Goal: Task Accomplishment & Management: Complete application form

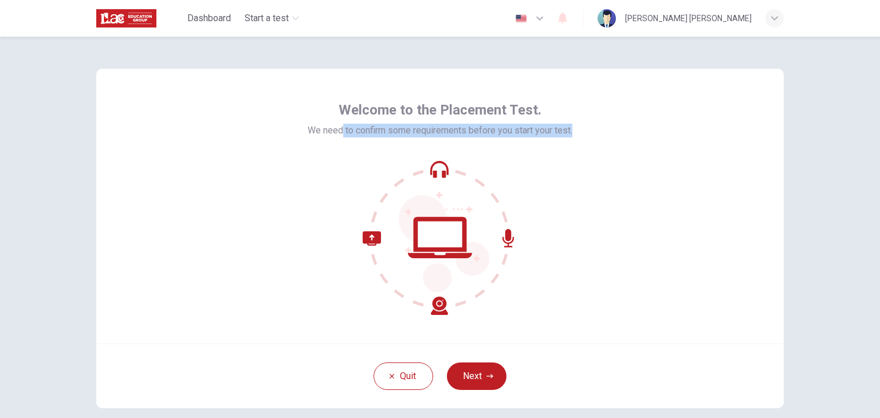
drag, startPoint x: 341, startPoint y: 131, endPoint x: 615, endPoint y: 128, distance: 274.5
click at [615, 128] on div "Welcome to the Placement Test. We need to confirm some requirements before you …" at bounding box center [440, 206] width 688 height 275
click at [479, 381] on button "Next" at bounding box center [477, 377] width 60 height 28
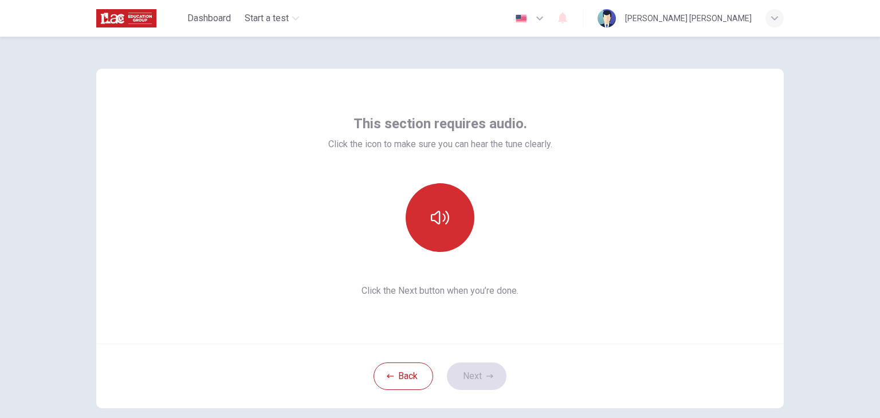
click at [433, 237] on button "button" at bounding box center [440, 217] width 69 height 69
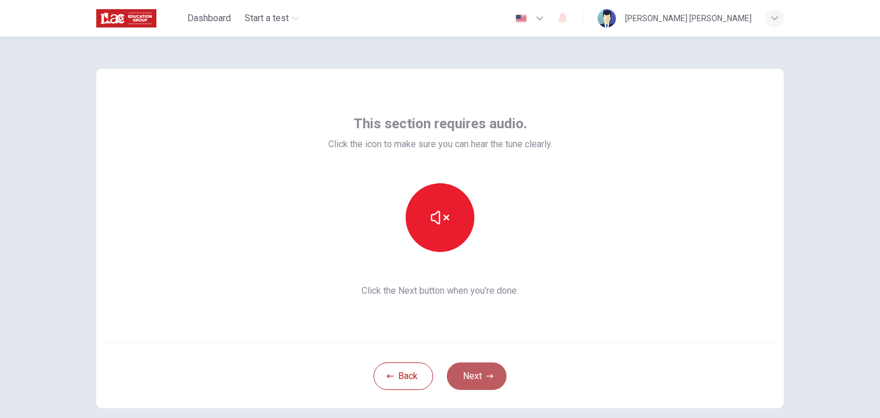
click at [479, 387] on button "Next" at bounding box center [477, 377] width 60 height 28
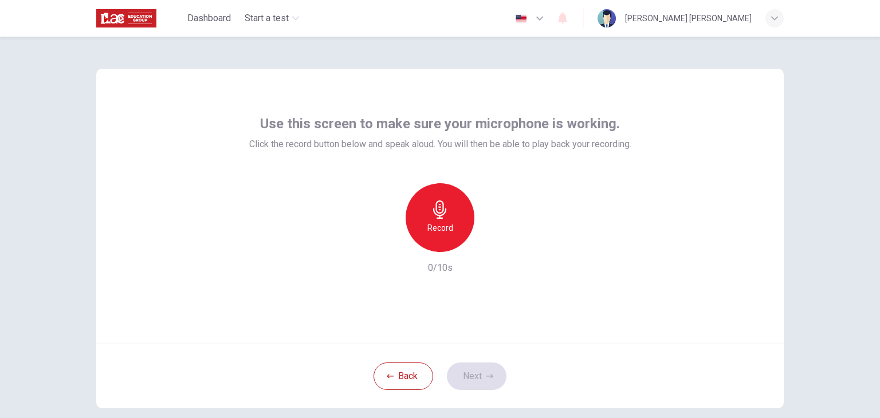
click at [445, 226] on h6 "Record" at bounding box center [440, 228] width 26 height 14
click at [445, 227] on h6 "Stop" at bounding box center [439, 228] width 17 height 14
click at [490, 241] on icon "button" at bounding box center [492, 242] width 11 height 11
click at [486, 377] on icon "button" at bounding box center [489, 376] width 7 height 7
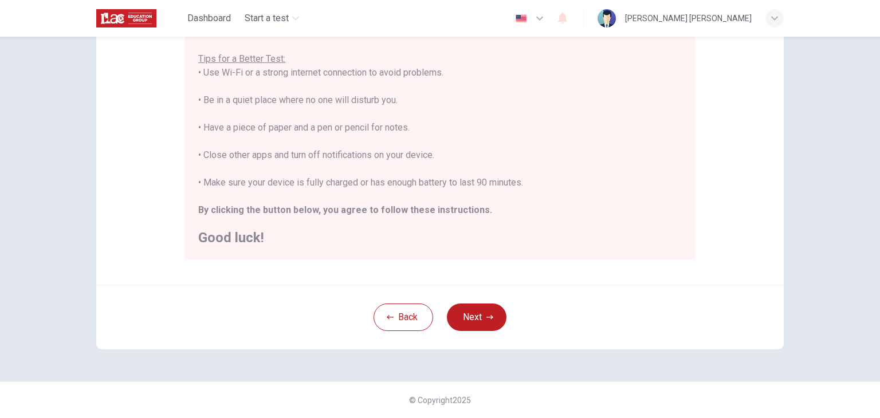
scroll to position [162, 0]
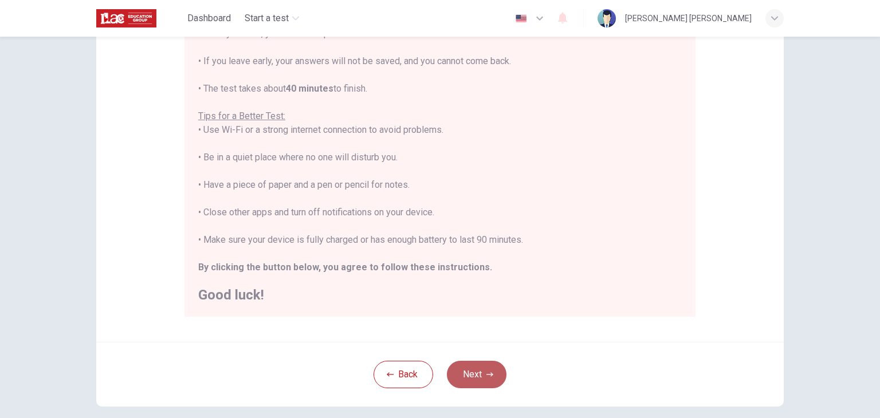
click at [466, 378] on button "Next" at bounding box center [477, 375] width 60 height 28
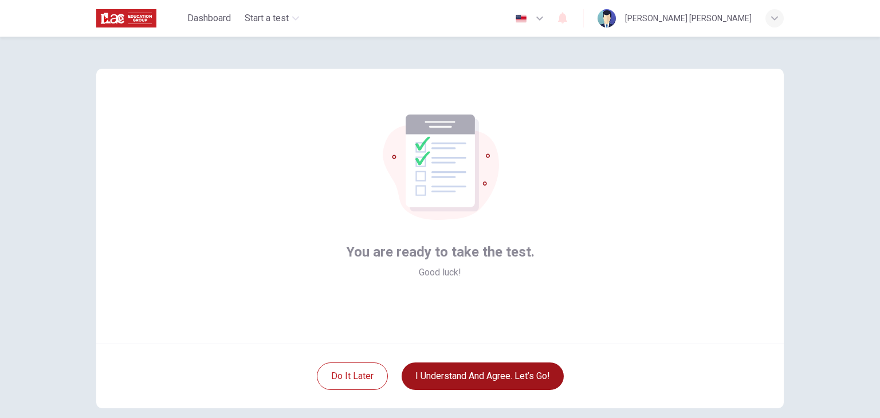
scroll to position [57, 0]
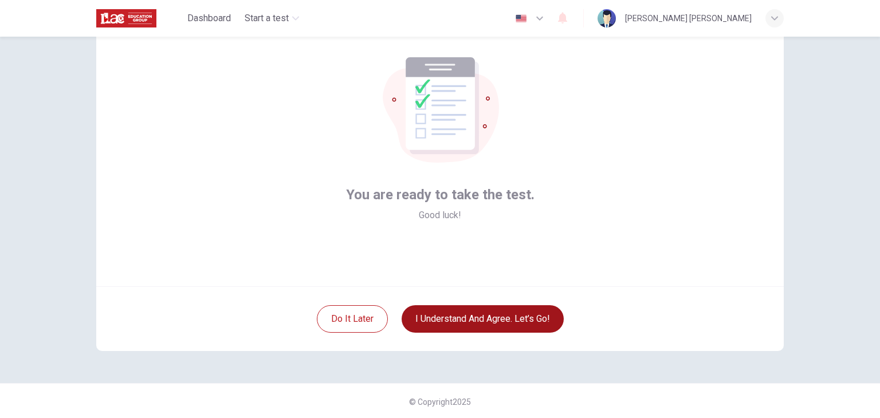
click at [452, 327] on button "I understand and agree. Let’s go!" at bounding box center [483, 319] width 162 height 28
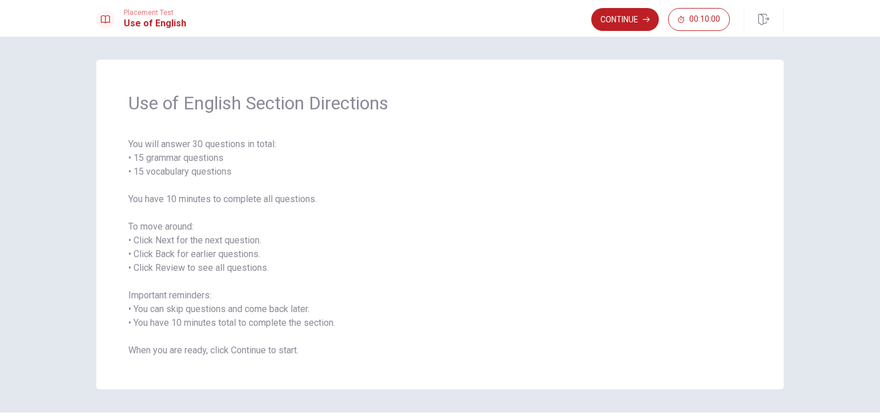
drag, startPoint x: 137, startPoint y: 156, endPoint x: 195, endPoint y: 163, distance: 58.8
click at [195, 163] on span "You will answer 30 questions in total: • 15 grammar questions • 15 vocabulary q…" at bounding box center [439, 248] width 623 height 220
drag, startPoint x: 134, startPoint y: 265, endPoint x: 295, endPoint y: 286, distance: 162.3
click at [295, 286] on span "You will answer 30 questions in total: • 15 grammar questions • 15 vocabulary q…" at bounding box center [439, 248] width 623 height 220
drag, startPoint x: 115, startPoint y: 298, endPoint x: 252, endPoint y: 307, distance: 137.8
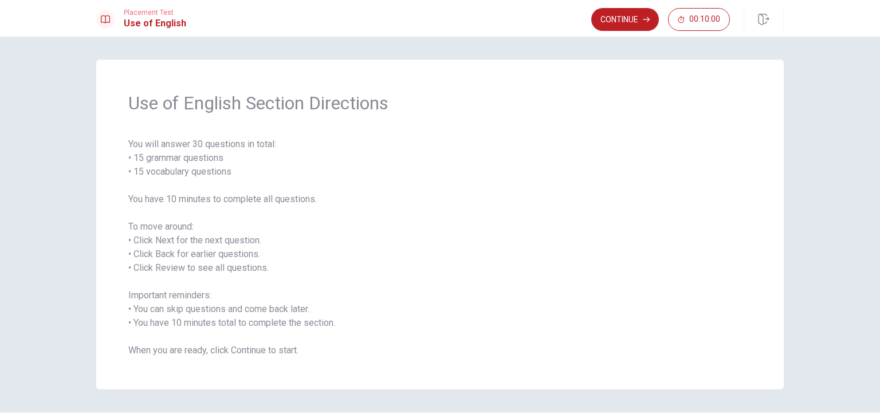
click at [252, 307] on div "Use of English Section Directions You will answer 30 questions in total: • 15 g…" at bounding box center [440, 225] width 688 height 330
click at [641, 19] on button "Continue" at bounding box center [625, 19] width 68 height 23
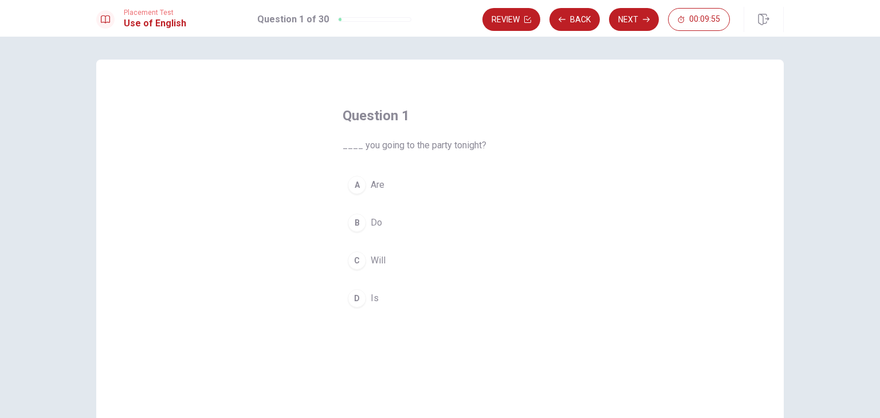
click at [352, 186] on div "A" at bounding box center [357, 185] width 18 height 18
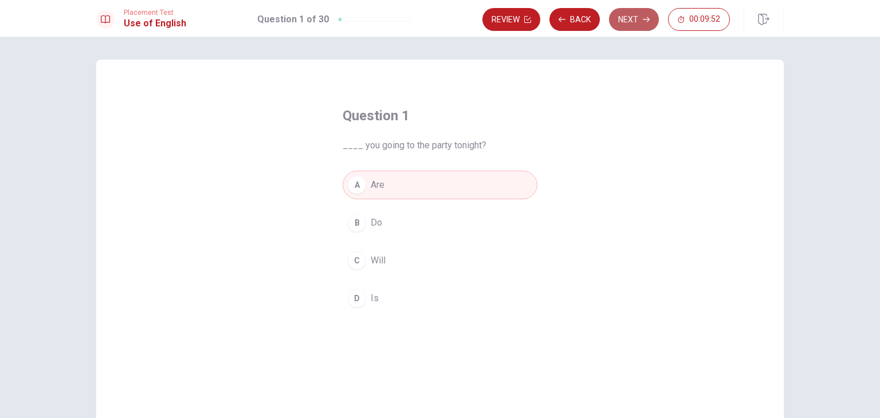
click at [628, 24] on button "Next" at bounding box center [634, 19] width 50 height 23
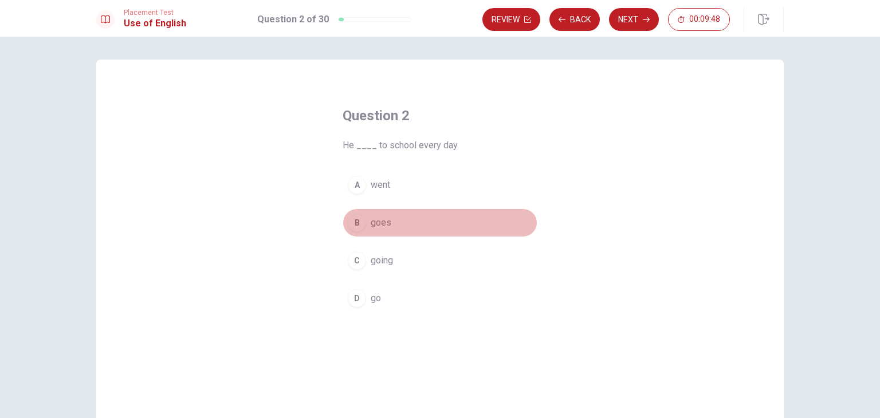
click at [354, 220] on div "B" at bounding box center [357, 223] width 18 height 18
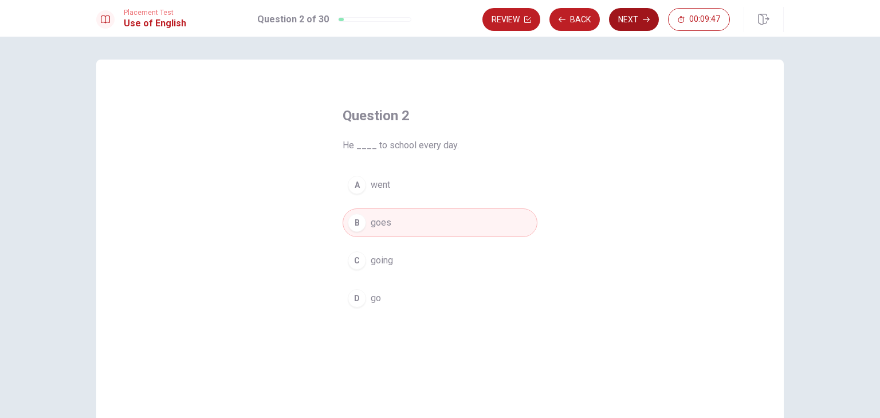
click at [638, 14] on button "Next" at bounding box center [634, 19] width 50 height 23
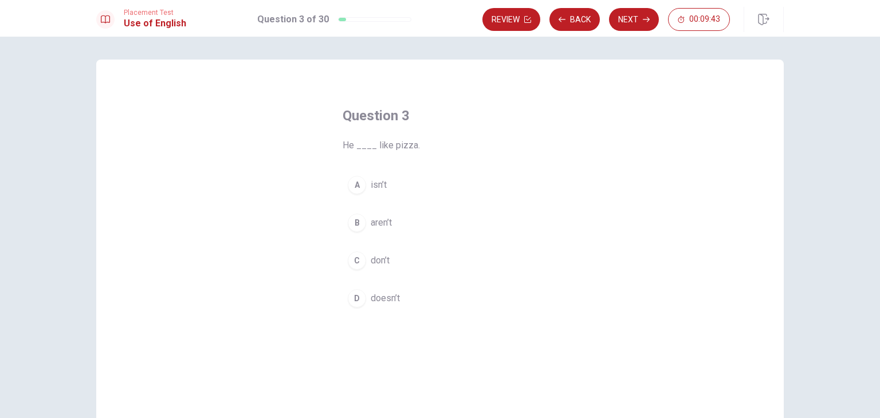
click at [350, 302] on div "D" at bounding box center [357, 298] width 18 height 18
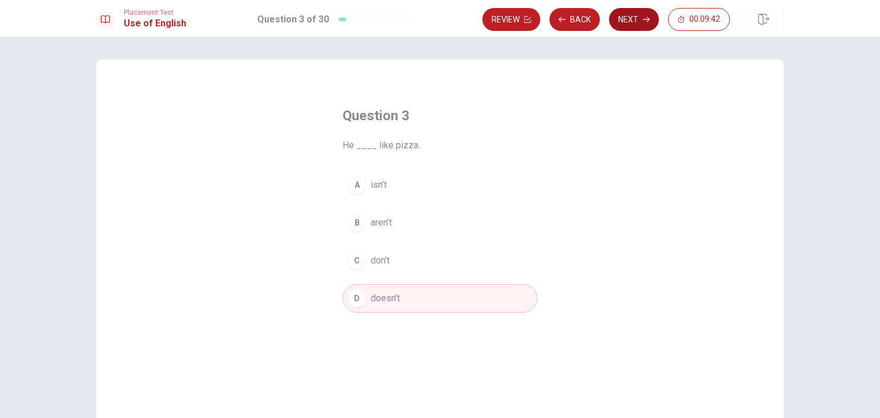
click at [637, 12] on button "Next" at bounding box center [634, 19] width 50 height 23
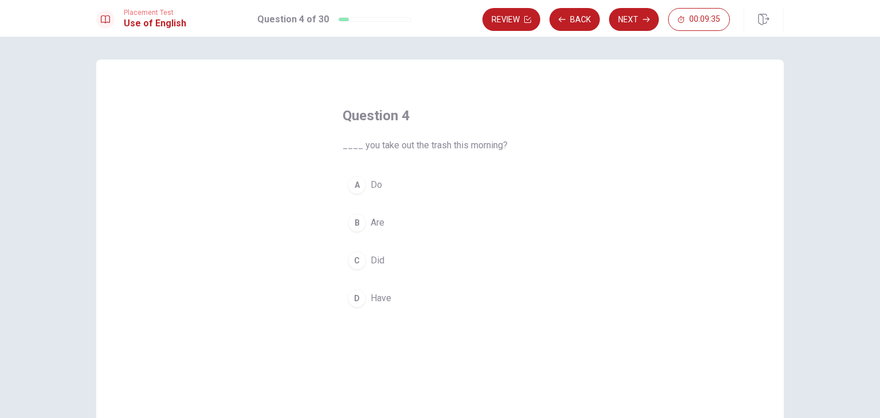
click at [358, 254] on div "C" at bounding box center [357, 261] width 18 height 18
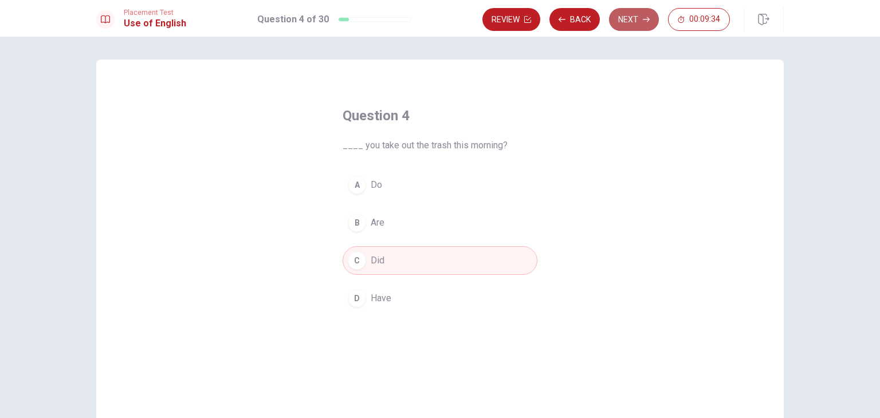
click at [635, 26] on button "Next" at bounding box center [634, 19] width 50 height 23
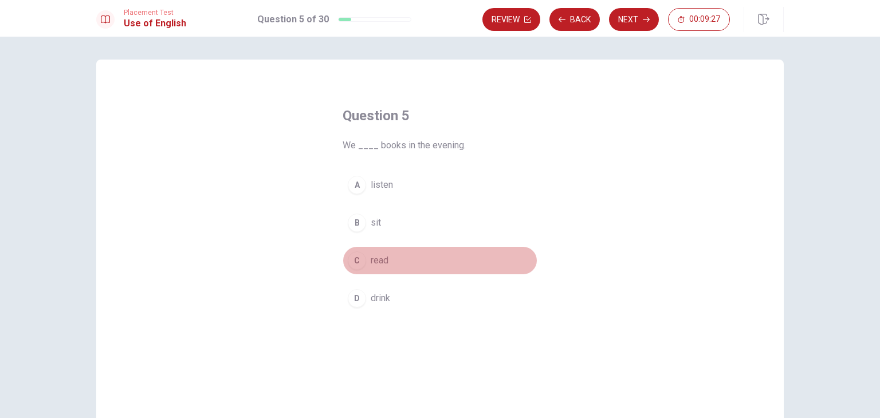
click at [351, 258] on div "C" at bounding box center [357, 261] width 18 height 18
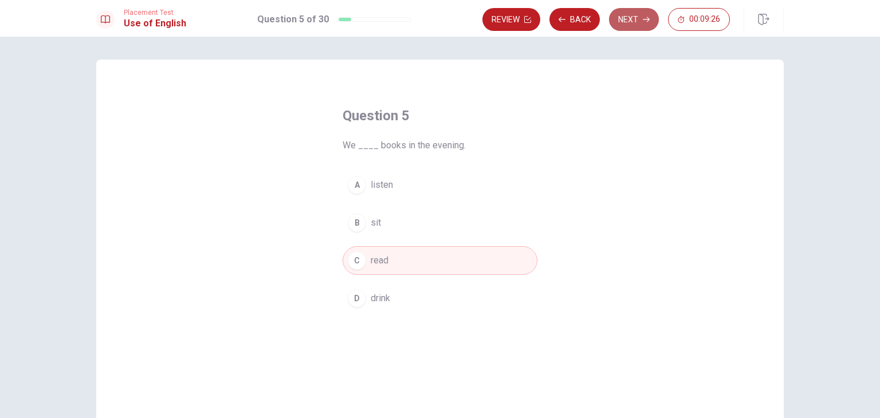
click at [642, 26] on button "Next" at bounding box center [634, 19] width 50 height 23
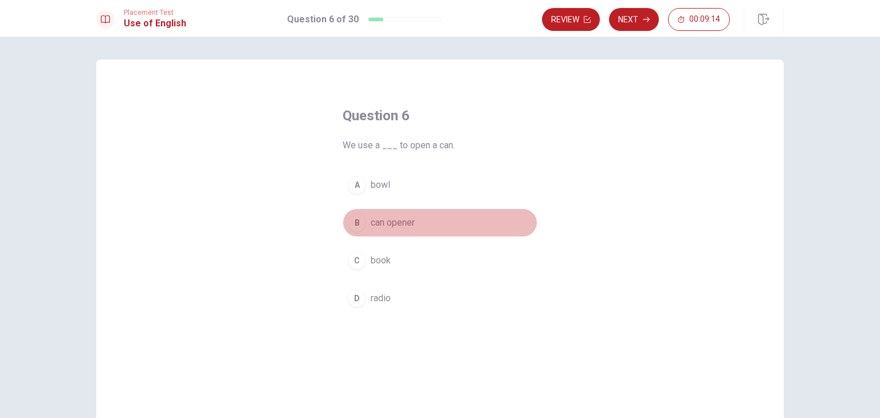
click at [351, 226] on div "B" at bounding box center [357, 223] width 18 height 18
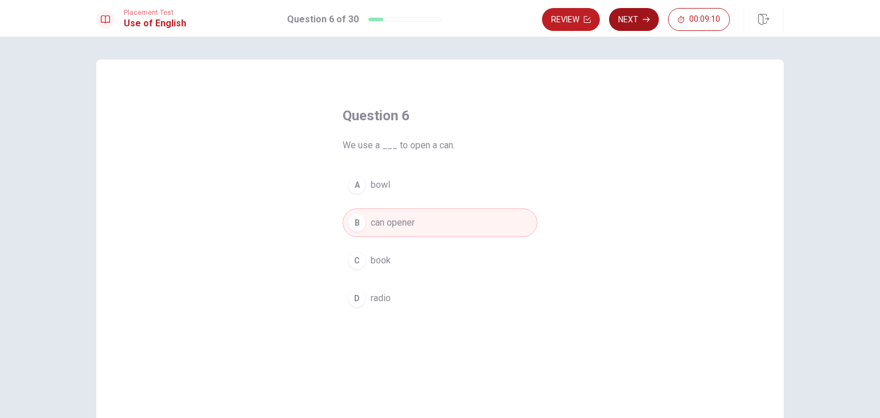
click at [646, 22] on icon "button" at bounding box center [646, 19] width 7 height 7
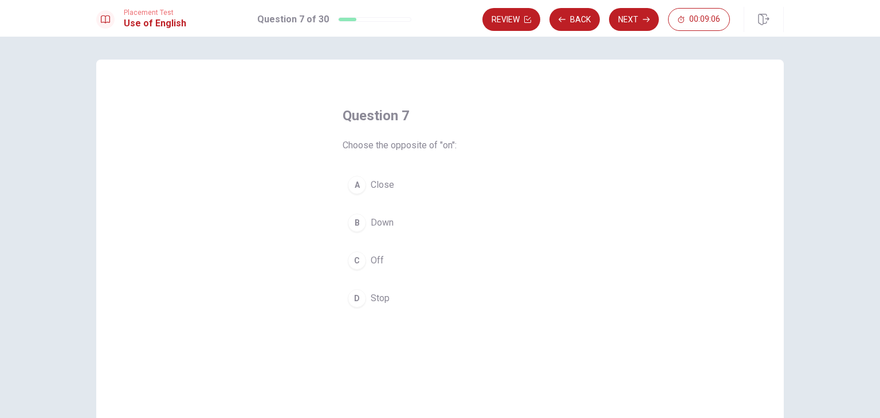
click at [348, 262] on div "C" at bounding box center [357, 261] width 18 height 18
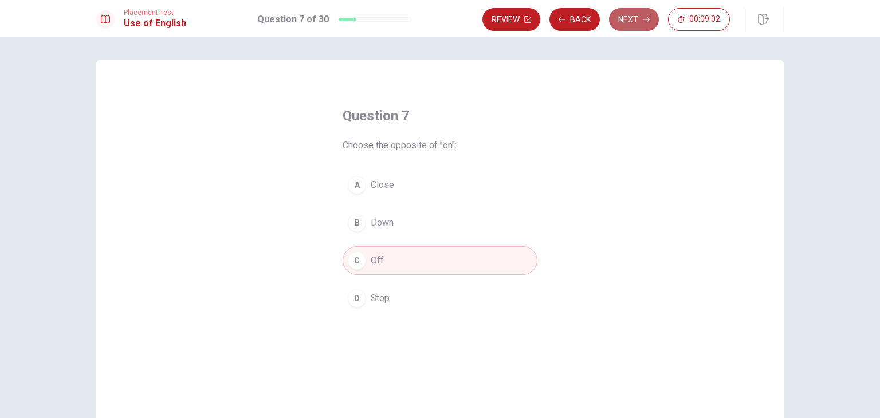
click at [638, 26] on button "Next" at bounding box center [634, 19] width 50 height 23
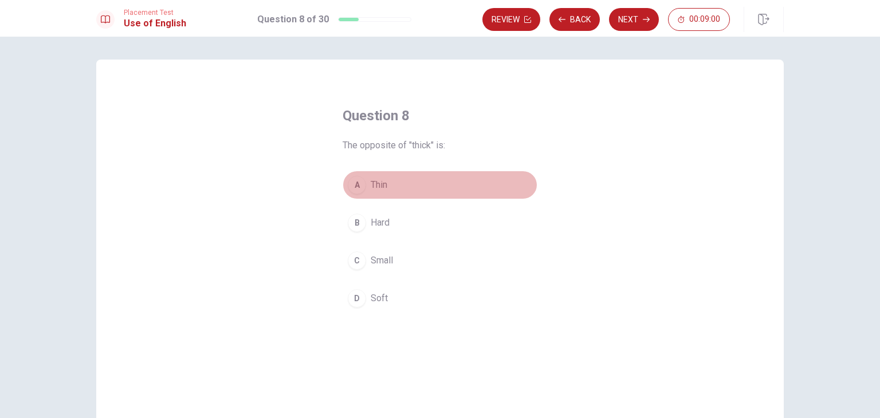
click at [351, 176] on div "A" at bounding box center [357, 185] width 18 height 18
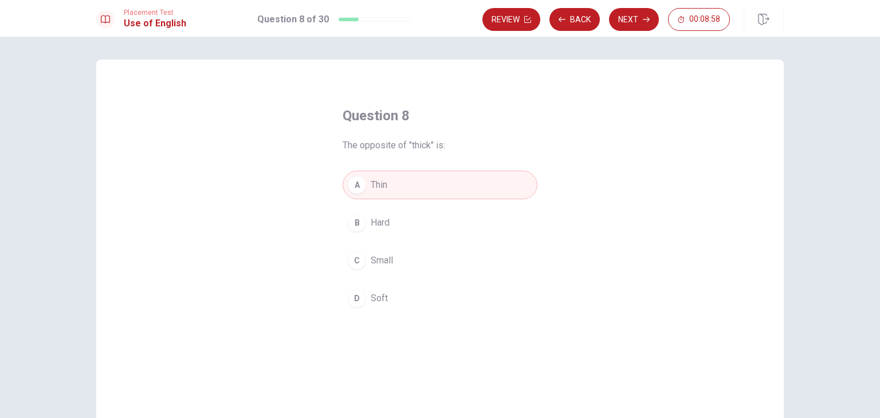
click at [639, 23] on button "Next" at bounding box center [634, 19] width 50 height 23
click at [360, 296] on div "D" at bounding box center [357, 298] width 18 height 18
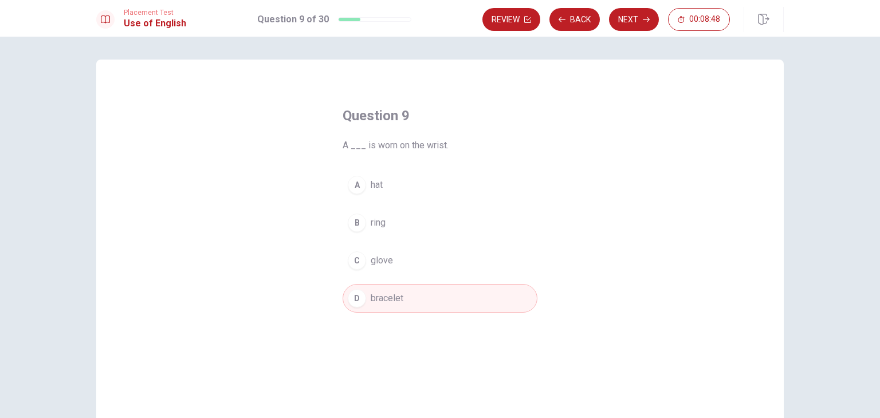
click at [353, 185] on div "A" at bounding box center [357, 185] width 18 height 18
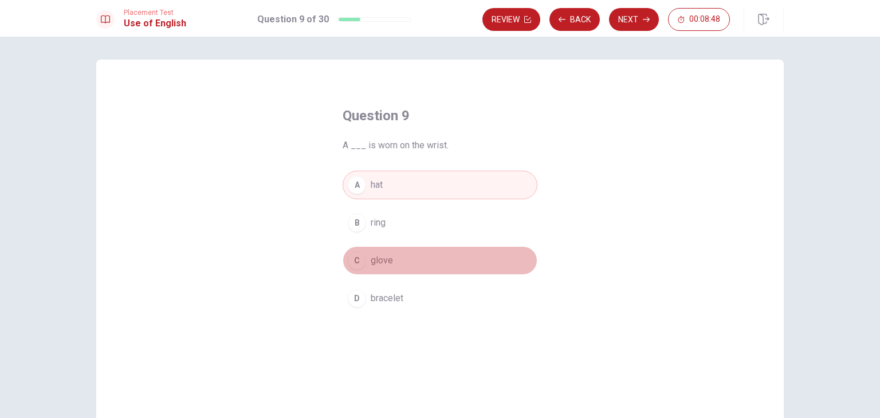
click at [353, 259] on div "C" at bounding box center [357, 261] width 18 height 18
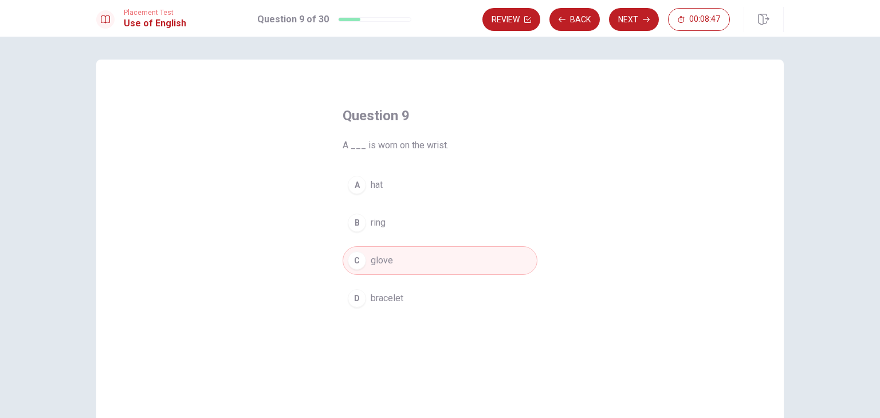
click at [352, 237] on button "B ring" at bounding box center [440, 223] width 195 height 29
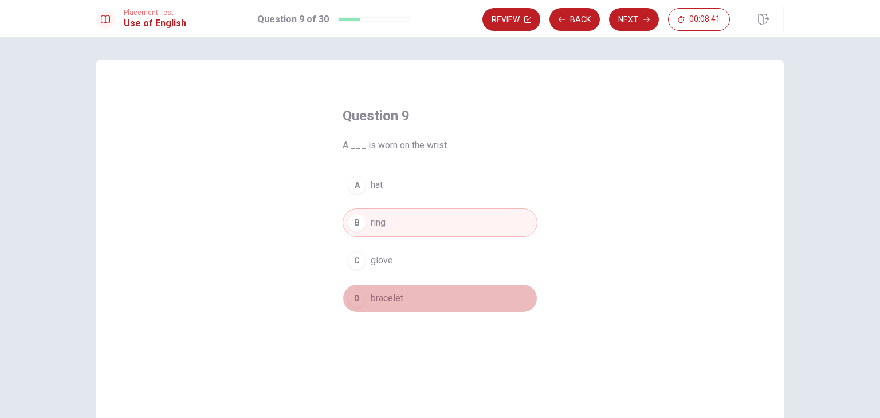
click at [348, 300] on div "D" at bounding box center [357, 298] width 18 height 18
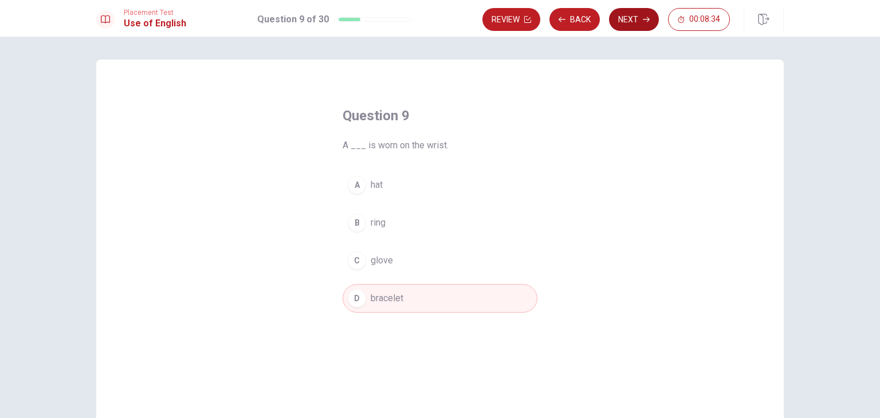
click at [625, 22] on button "Next" at bounding box center [634, 19] width 50 height 23
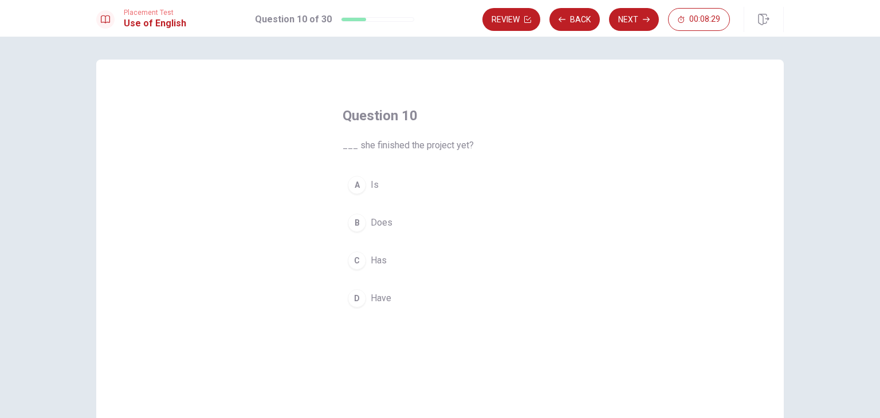
click at [360, 254] on div "C" at bounding box center [357, 261] width 18 height 18
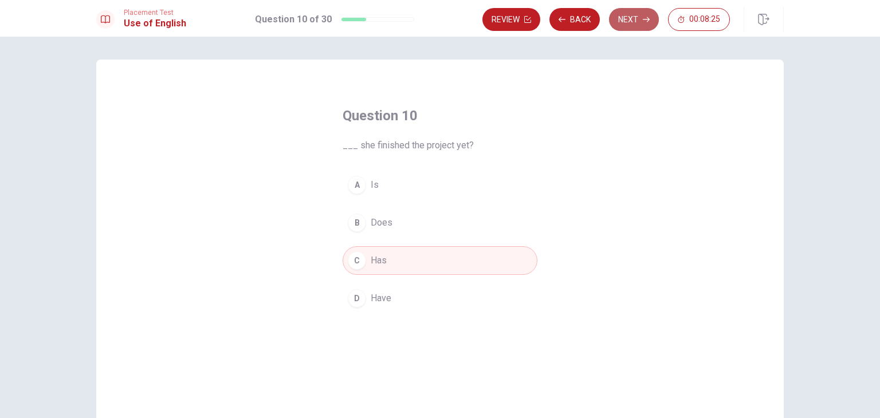
click at [630, 17] on button "Next" at bounding box center [634, 19] width 50 height 23
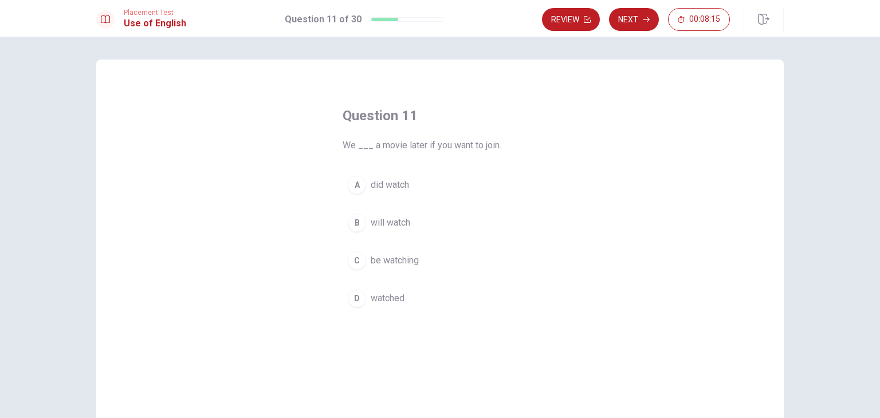
click at [358, 225] on div "B" at bounding box center [357, 223] width 18 height 18
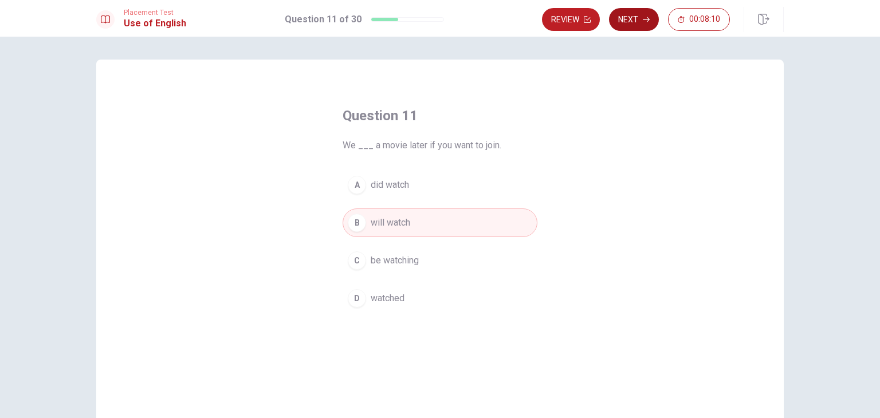
click at [639, 13] on button "Next" at bounding box center [634, 19] width 50 height 23
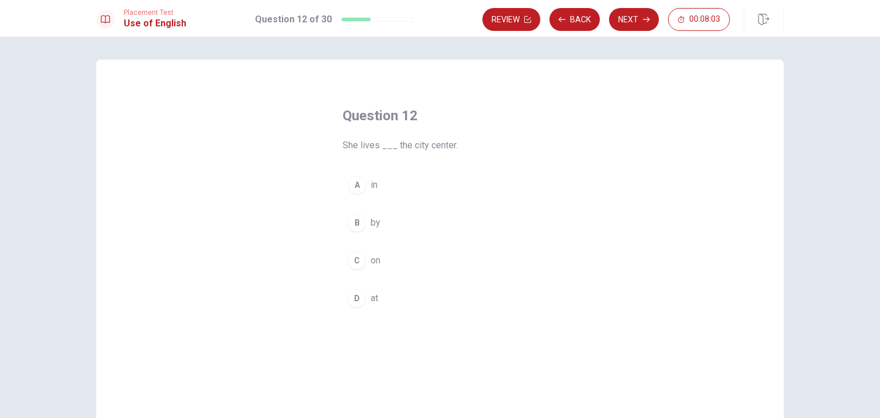
click at [352, 180] on div "A" at bounding box center [357, 185] width 18 height 18
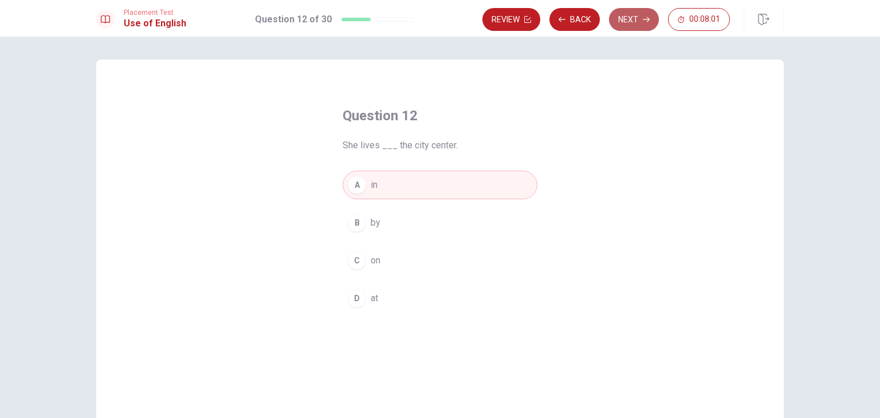
click at [622, 19] on button "Next" at bounding box center [634, 19] width 50 height 23
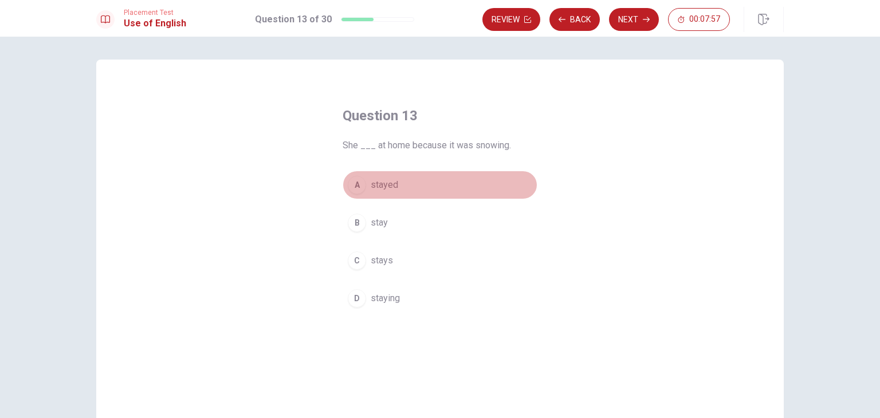
click at [371, 191] on span "stayed" at bounding box center [385, 185] width 28 height 14
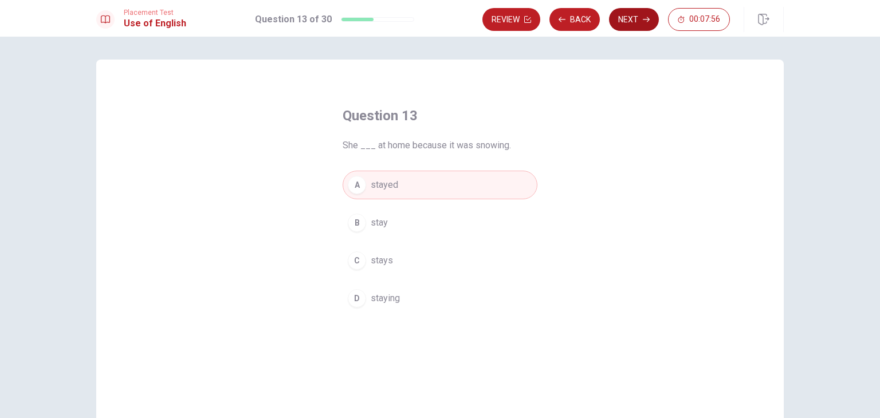
click at [642, 15] on button "Next" at bounding box center [634, 19] width 50 height 23
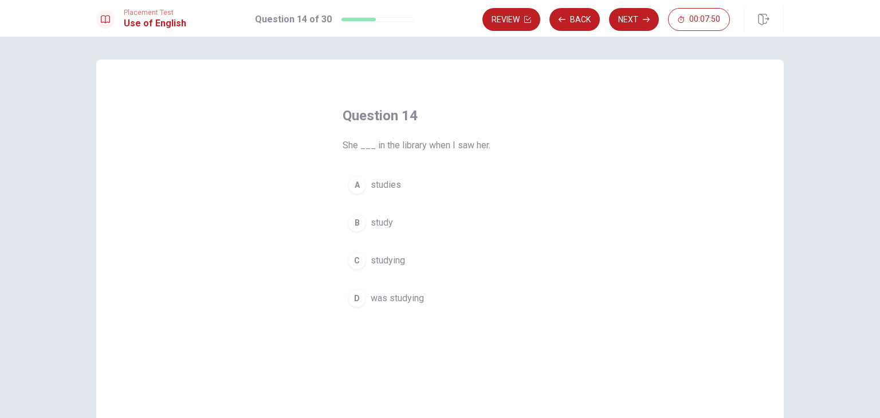
click at [386, 294] on span "was studying" at bounding box center [397, 299] width 53 height 14
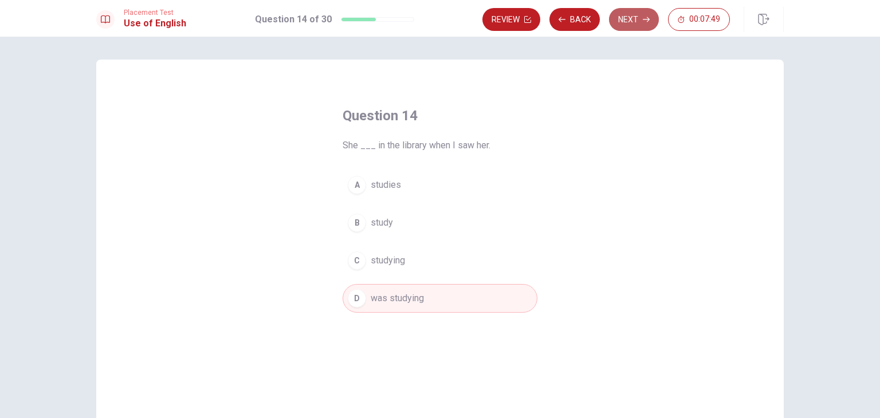
click at [631, 19] on button "Next" at bounding box center [634, 19] width 50 height 23
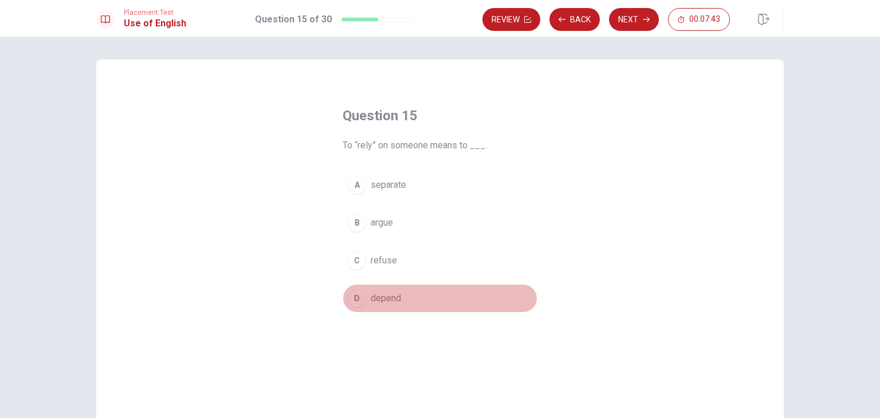
click at [388, 299] on span "depend" at bounding box center [386, 299] width 30 height 14
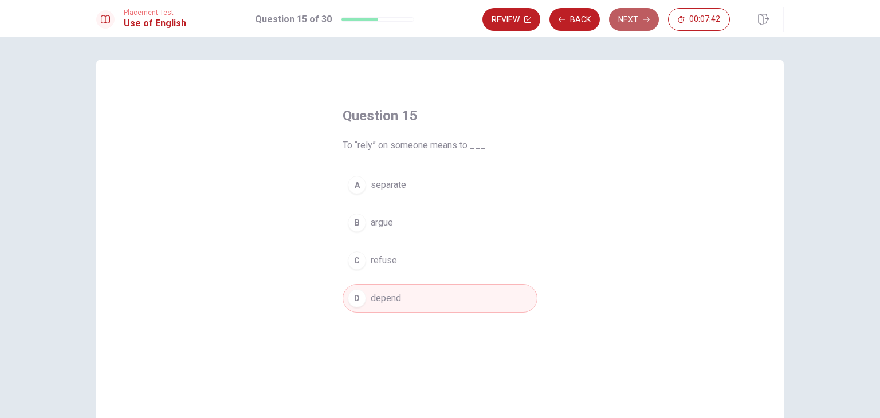
click at [639, 13] on button "Next" at bounding box center [634, 19] width 50 height 23
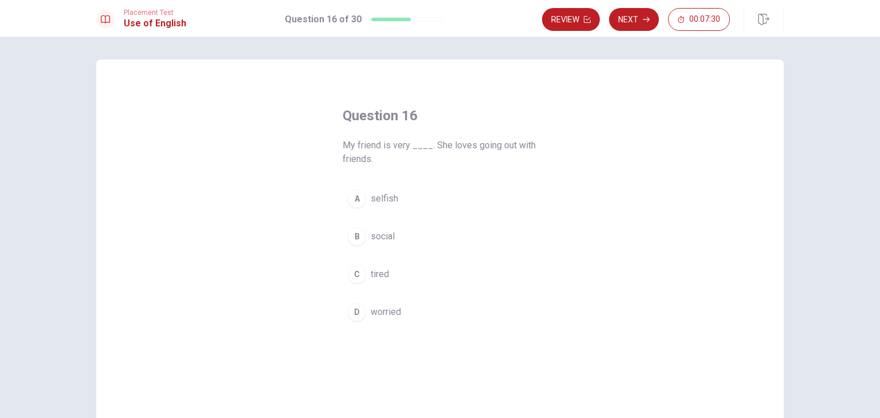
click at [371, 234] on span "social" at bounding box center [383, 237] width 24 height 14
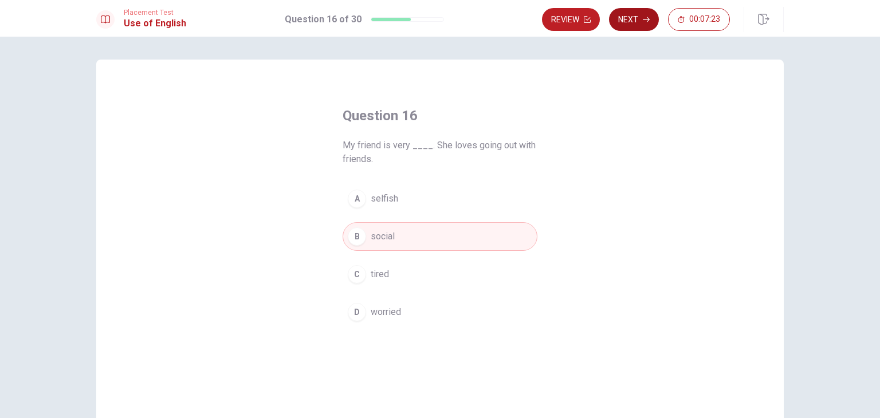
click at [639, 11] on button "Next" at bounding box center [634, 19] width 50 height 23
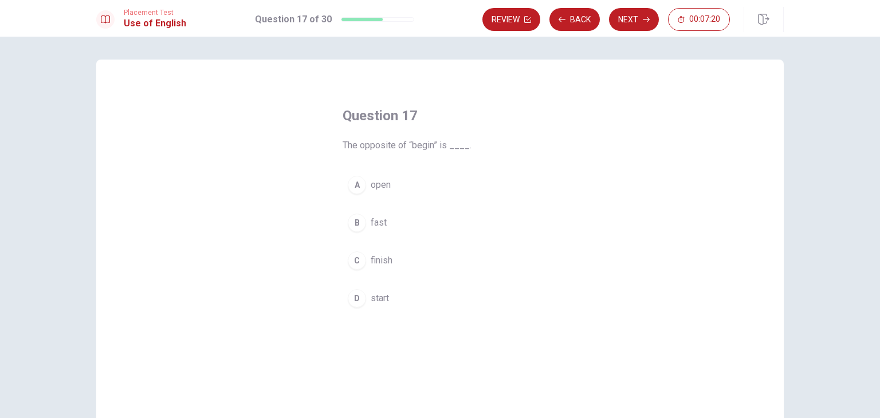
click at [371, 264] on span "finish" at bounding box center [382, 261] width 22 height 14
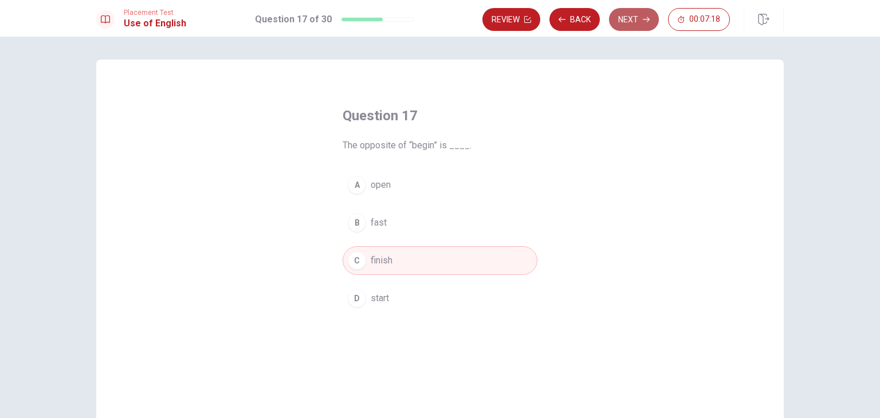
click at [640, 26] on button "Next" at bounding box center [634, 19] width 50 height 23
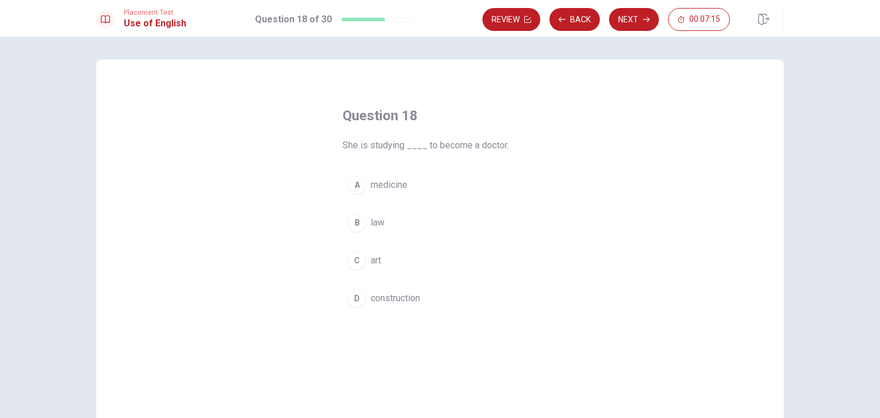
click at [358, 187] on div "A" at bounding box center [357, 185] width 18 height 18
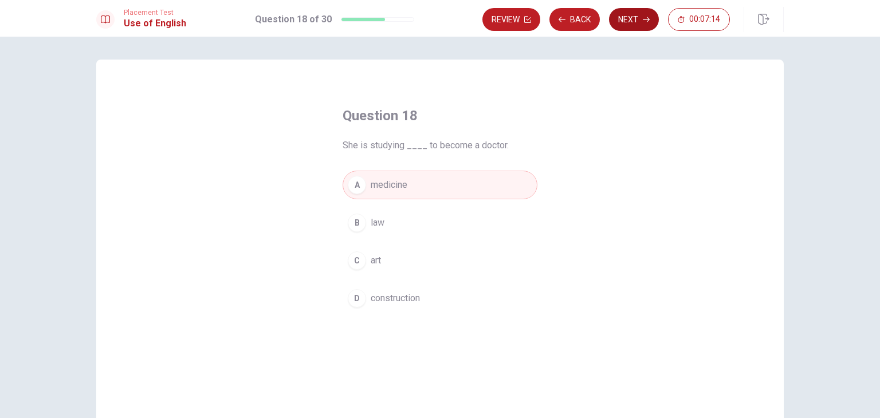
click at [625, 23] on button "Next" at bounding box center [634, 19] width 50 height 23
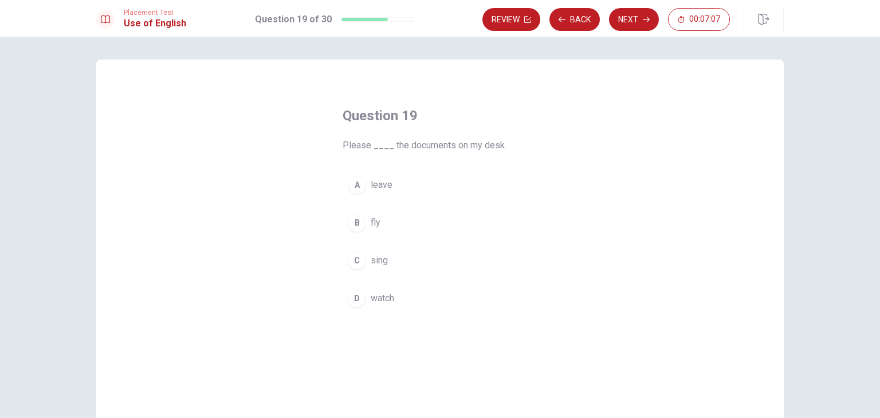
click at [358, 185] on div "A" at bounding box center [357, 185] width 18 height 18
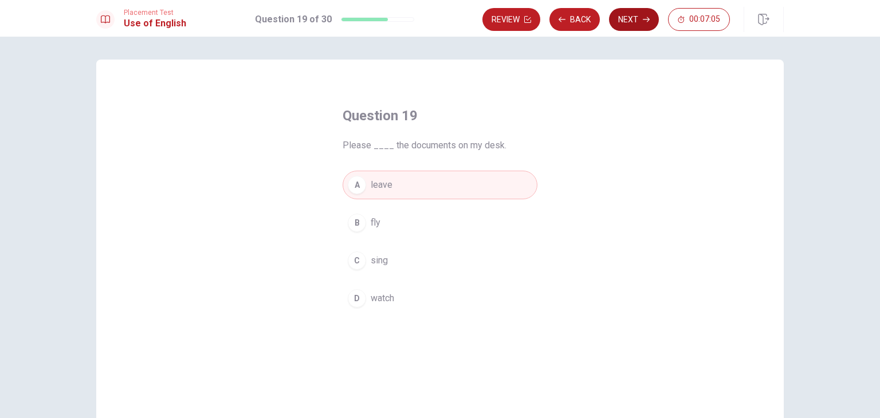
click at [641, 23] on button "Next" at bounding box center [634, 19] width 50 height 23
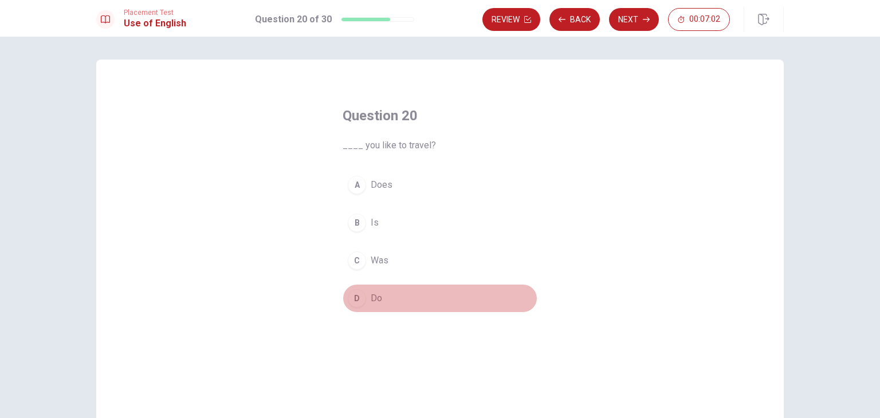
click at [355, 301] on div "D" at bounding box center [357, 298] width 18 height 18
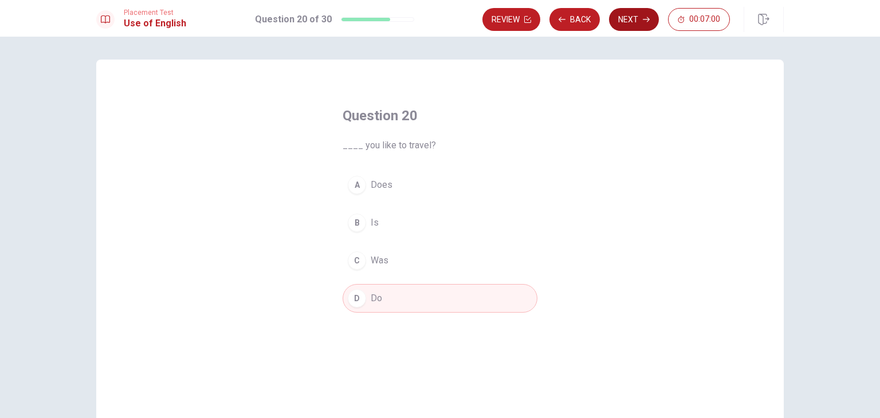
click at [633, 29] on button "Next" at bounding box center [634, 19] width 50 height 23
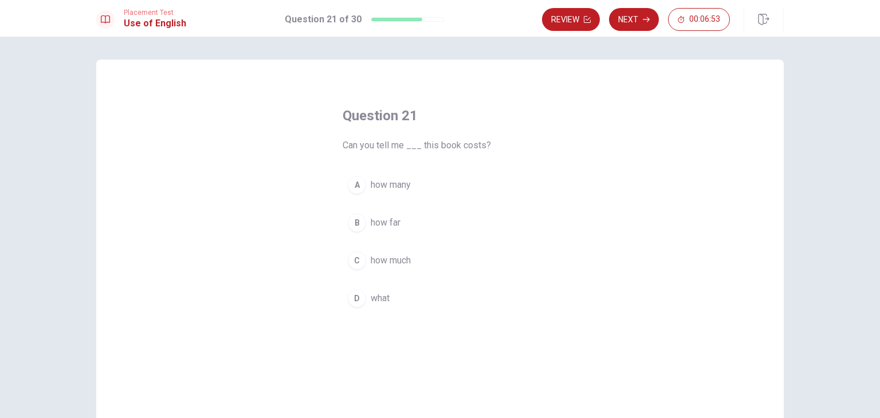
click at [381, 260] on span "how much" at bounding box center [391, 261] width 40 height 14
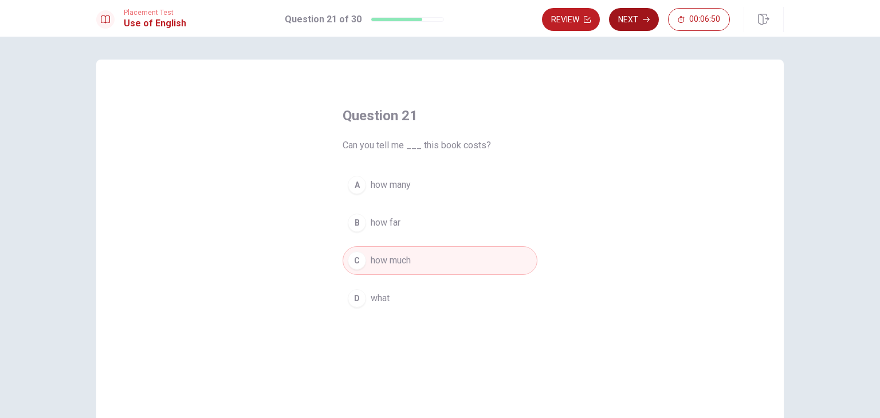
click at [651, 16] on button "Next" at bounding box center [634, 19] width 50 height 23
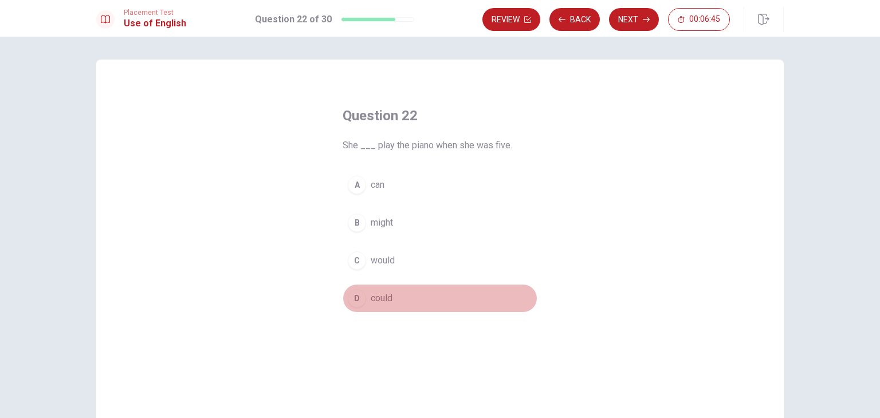
click at [374, 296] on span "could" at bounding box center [382, 299] width 22 height 14
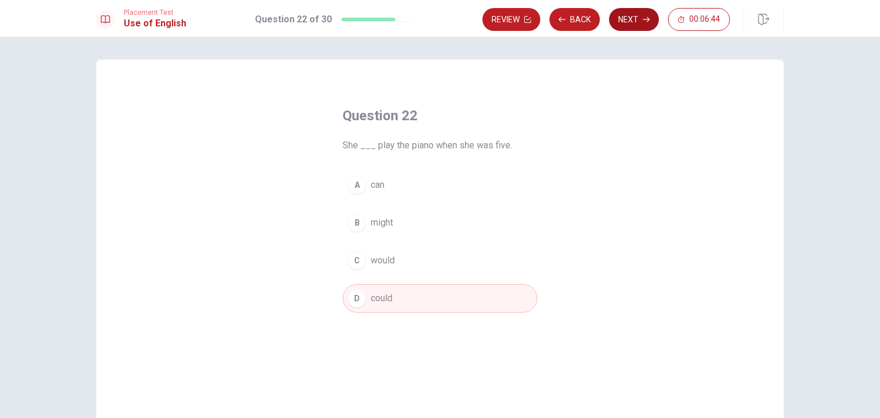
click at [639, 23] on button "Next" at bounding box center [634, 19] width 50 height 23
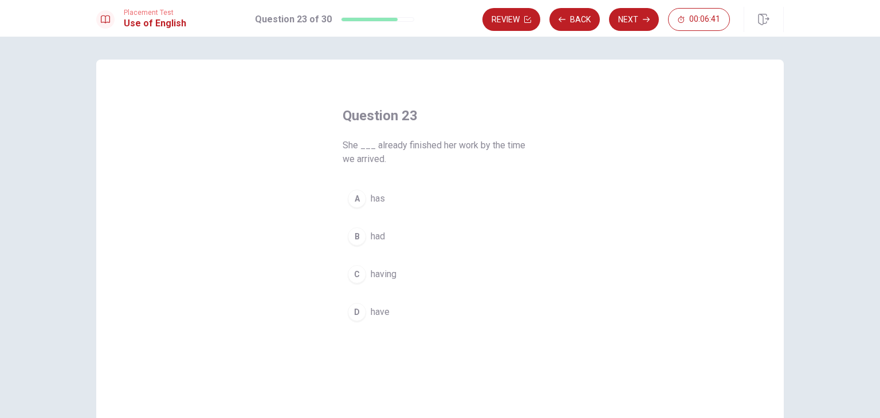
click at [353, 202] on div "A" at bounding box center [357, 199] width 18 height 18
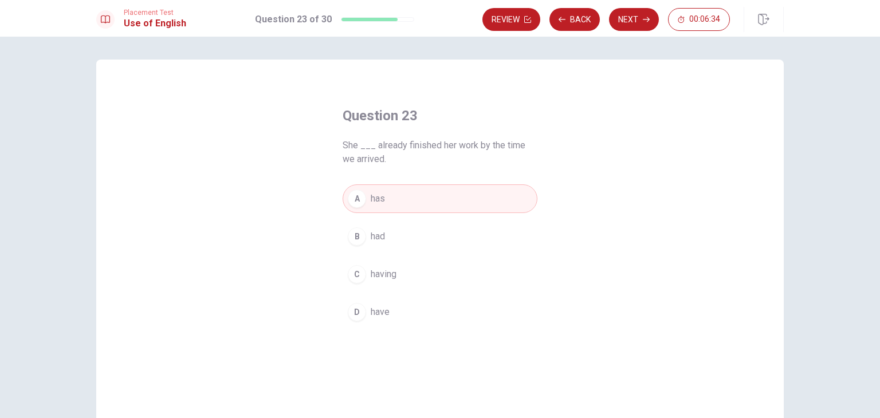
click at [359, 234] on div "B" at bounding box center [357, 236] width 18 height 18
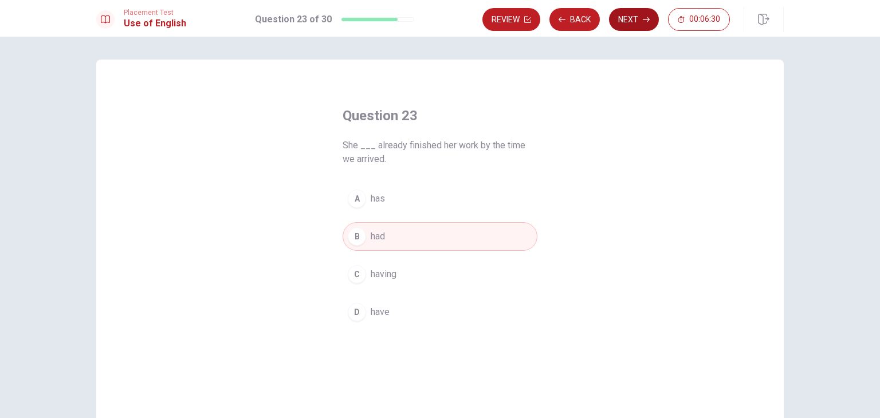
click at [635, 17] on button "Next" at bounding box center [634, 19] width 50 height 23
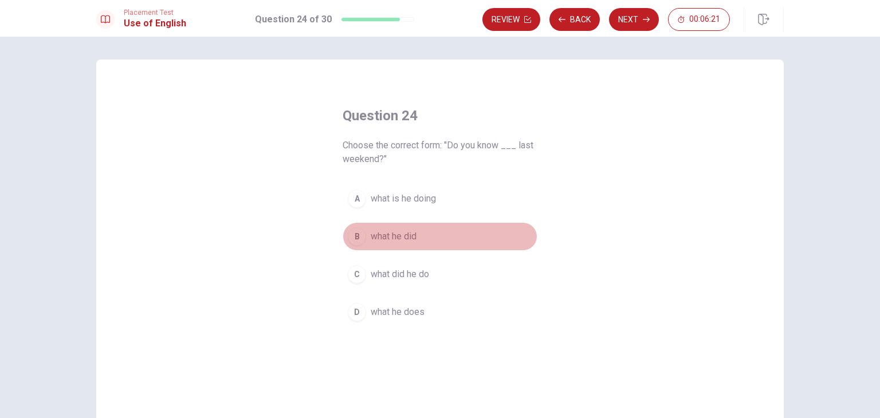
click at [404, 234] on span "what he did" at bounding box center [394, 237] width 46 height 14
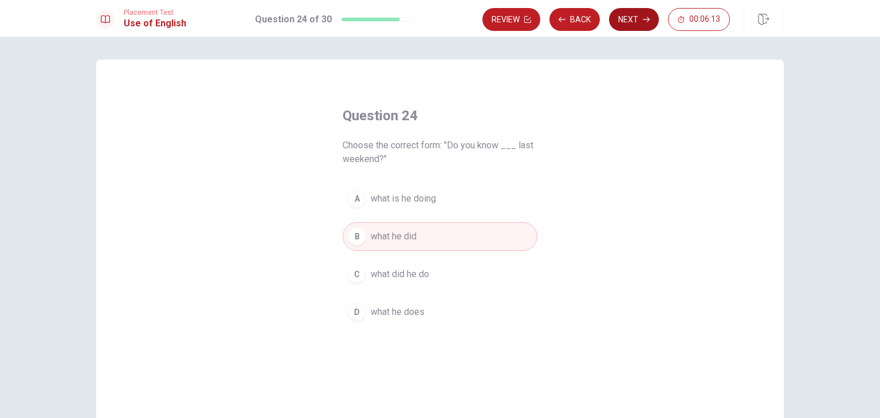
click at [627, 18] on button "Next" at bounding box center [634, 19] width 50 height 23
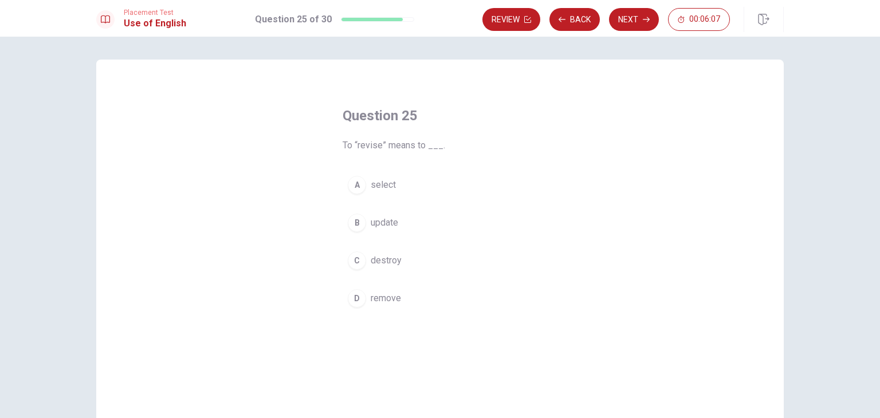
drag, startPoint x: 354, startPoint y: 214, endPoint x: 360, endPoint y: 219, distance: 7.7
click at [360, 218] on div "B" at bounding box center [357, 223] width 18 height 18
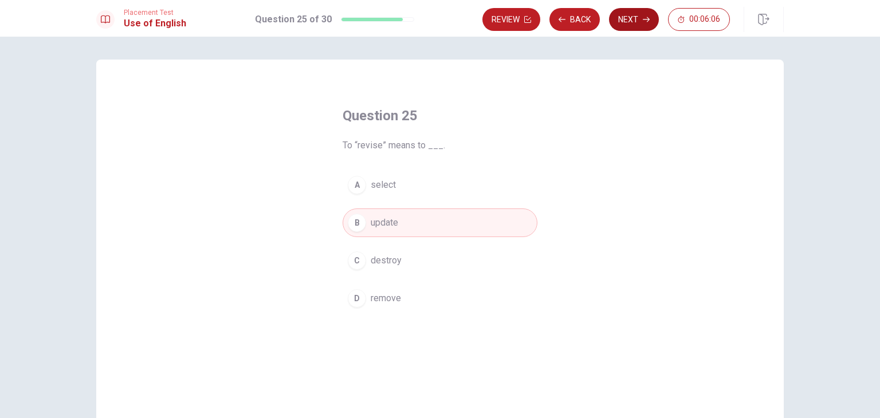
click at [638, 10] on button "Next" at bounding box center [634, 19] width 50 height 23
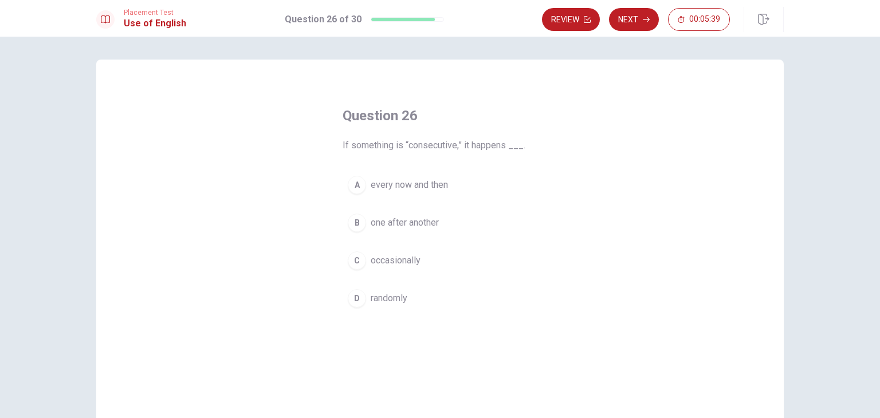
click at [383, 301] on span "randomly" at bounding box center [389, 299] width 37 height 14
click at [394, 255] on span "occasionally" at bounding box center [396, 261] width 50 height 14
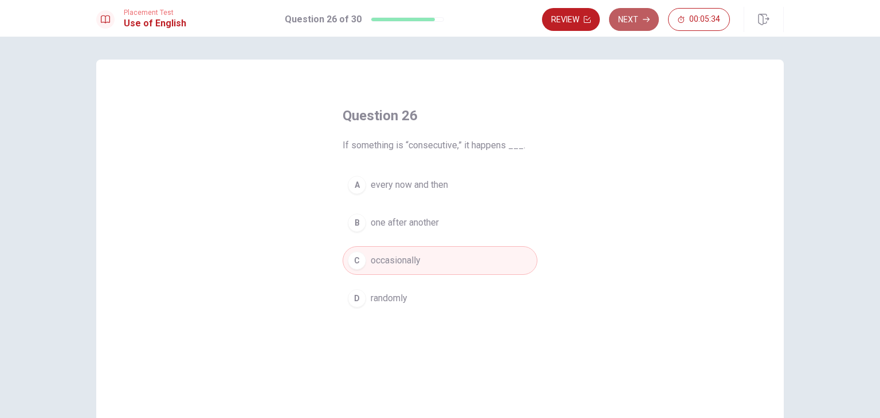
click at [634, 10] on button "Next" at bounding box center [634, 19] width 50 height 23
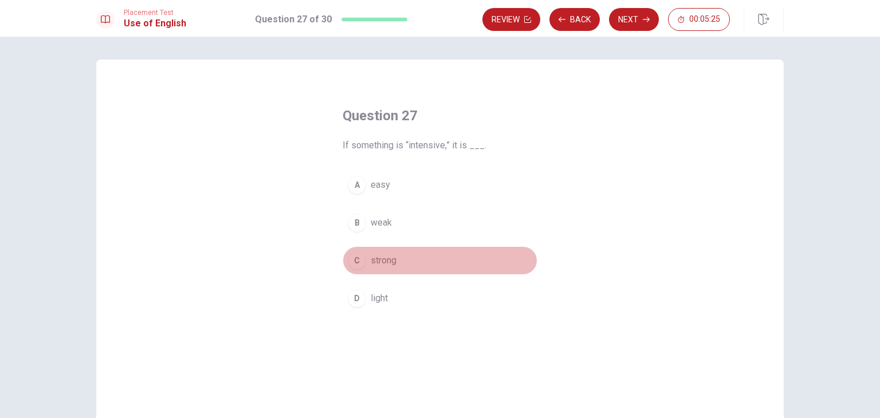
click at [382, 263] on span "strong" at bounding box center [384, 261] width 26 height 14
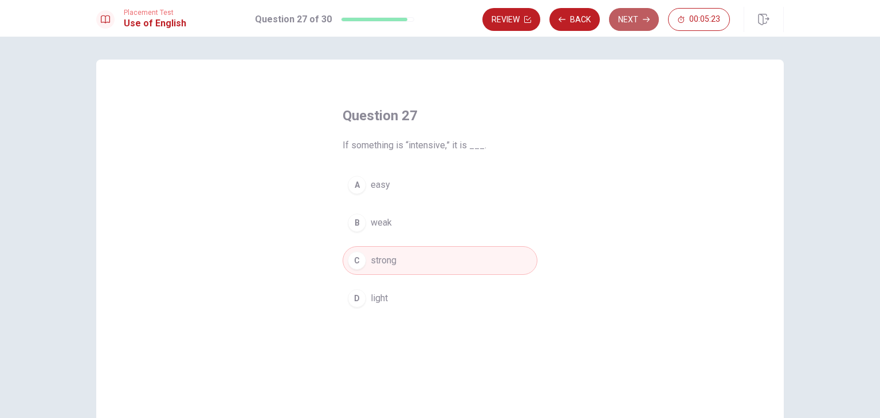
click at [628, 26] on button "Next" at bounding box center [634, 19] width 50 height 23
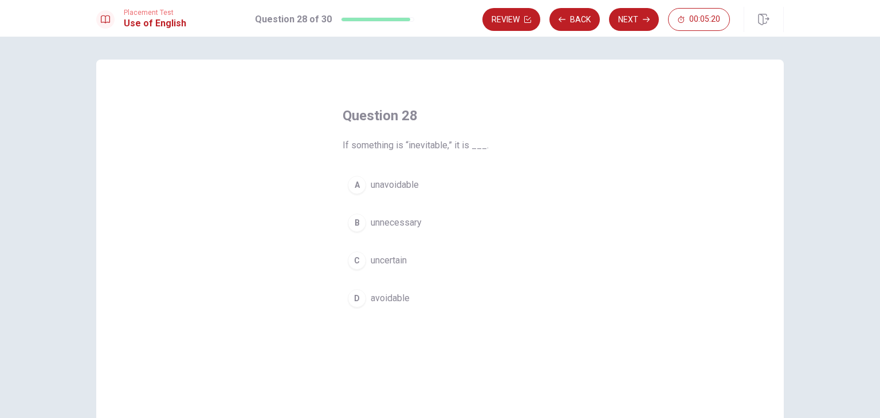
click at [392, 174] on button "A unavoidable" at bounding box center [440, 185] width 195 height 29
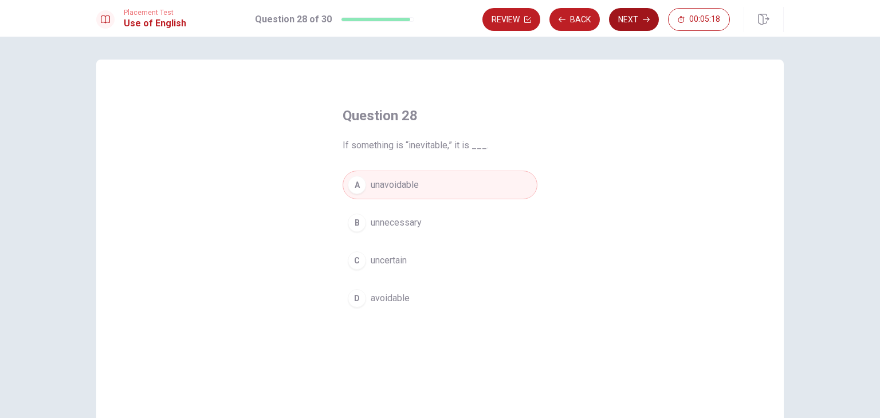
click at [635, 25] on button "Next" at bounding box center [634, 19] width 50 height 23
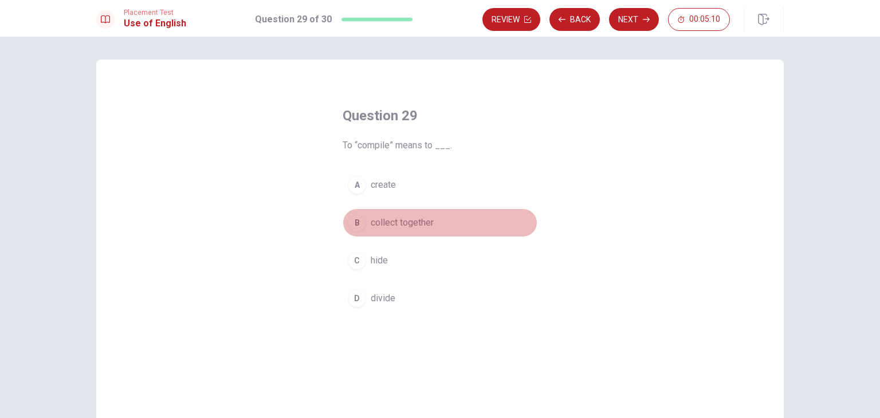
click at [406, 224] on span "collect together" at bounding box center [402, 223] width 63 height 14
click at [628, 27] on button "Next" at bounding box center [634, 19] width 50 height 23
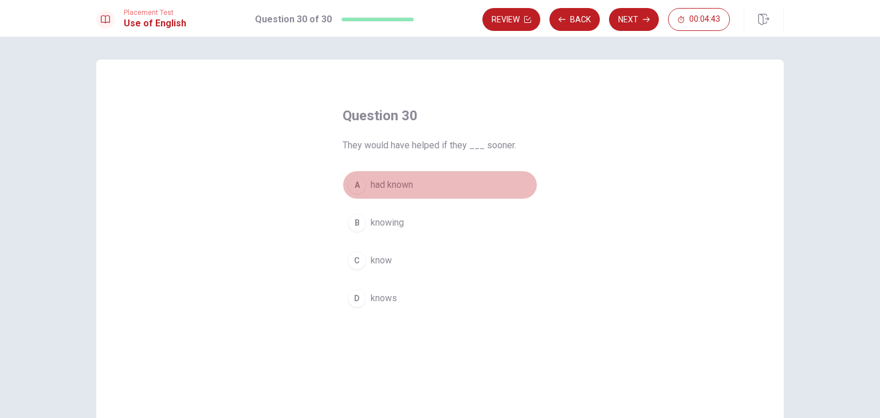
click at [396, 187] on span "had known" at bounding box center [392, 185] width 42 height 14
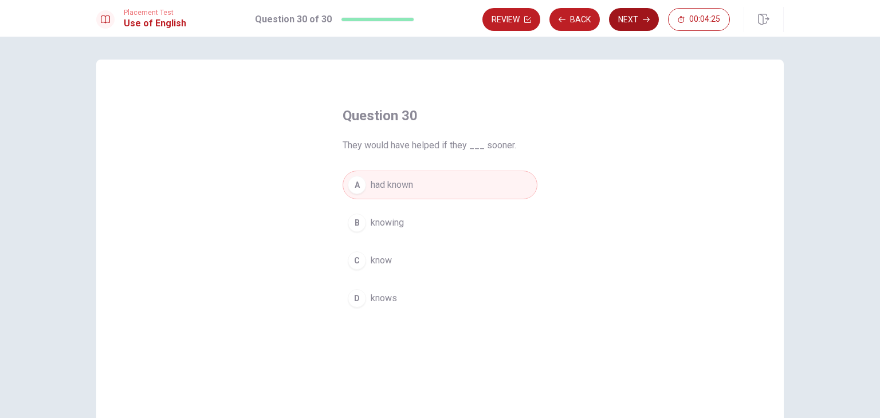
click at [630, 15] on button "Next" at bounding box center [634, 19] width 50 height 23
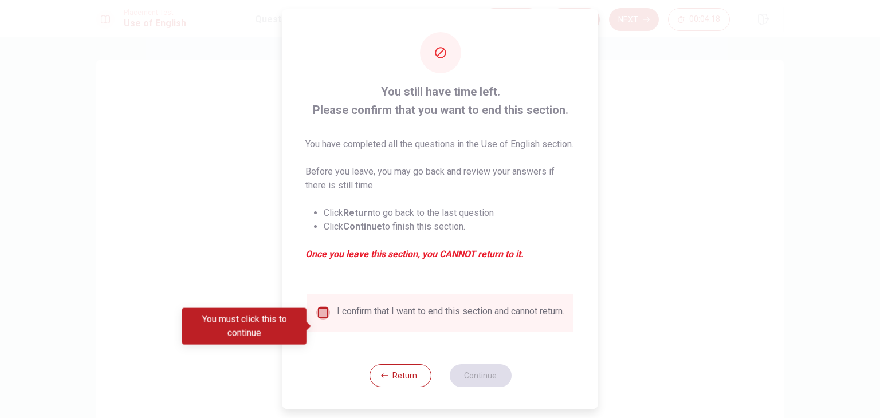
click at [319, 320] on input "You must click this to continue" at bounding box center [323, 313] width 14 height 14
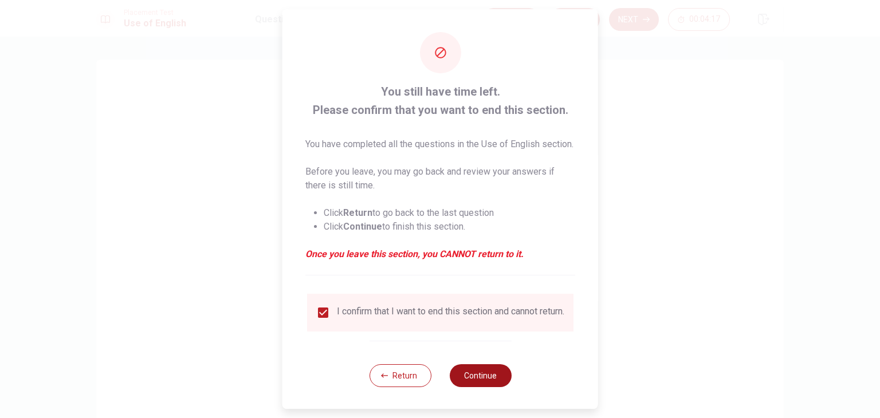
click at [486, 387] on button "Continue" at bounding box center [480, 375] width 62 height 23
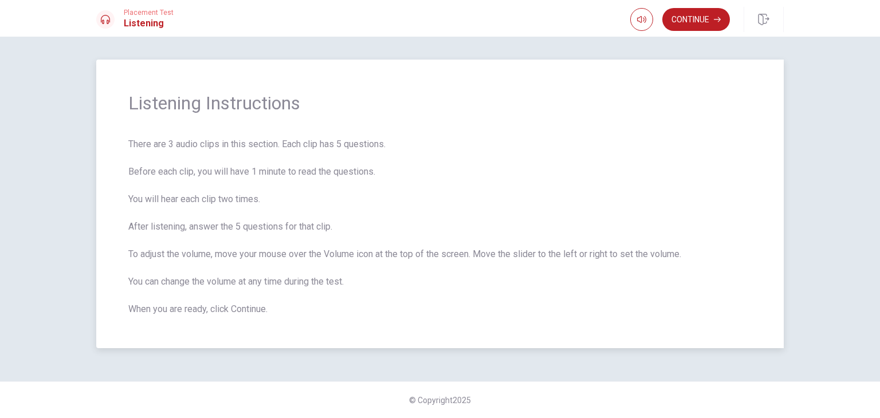
drag, startPoint x: 129, startPoint y: 174, endPoint x: 220, endPoint y: 167, distance: 90.8
click at [220, 167] on span "There are 3 audio clips in this section. Each clip has 5 questions. Before each…" at bounding box center [439, 227] width 623 height 179
click at [697, 21] on button "Continue" at bounding box center [696, 19] width 68 height 23
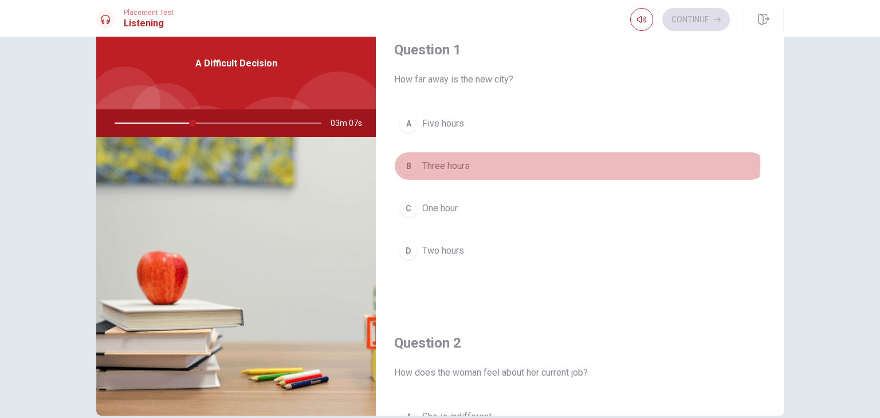
click at [422, 159] on span "Three hours" at bounding box center [446, 166] width 48 height 14
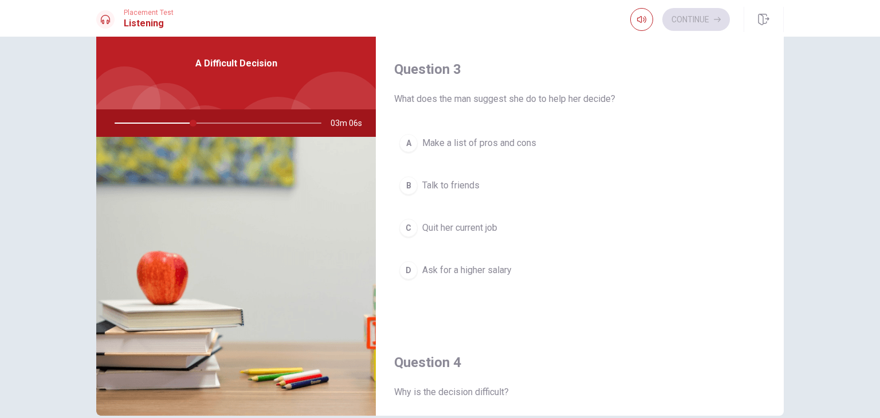
scroll to position [802, 0]
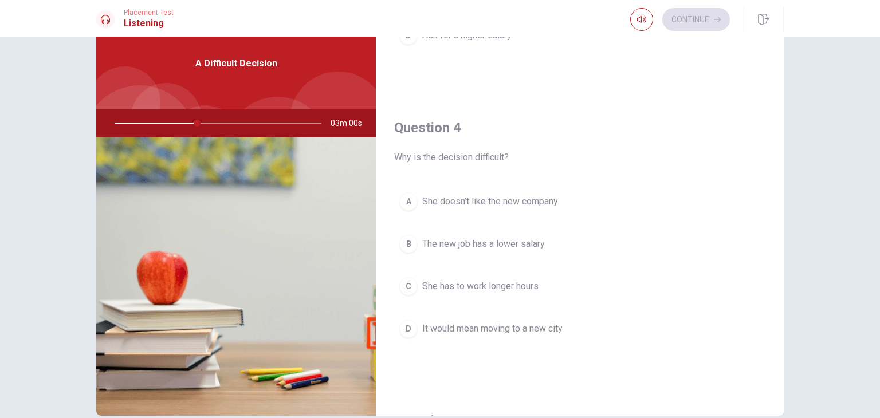
click at [442, 322] on span "It would mean moving to a new city" at bounding box center [492, 329] width 140 height 14
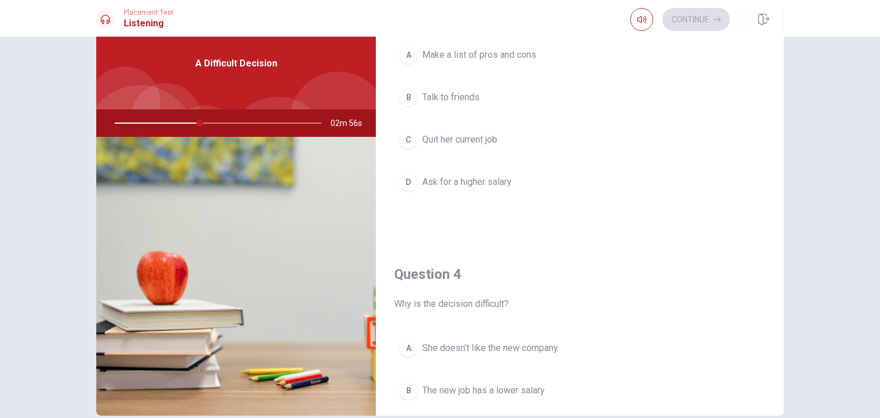
scroll to position [490, 0]
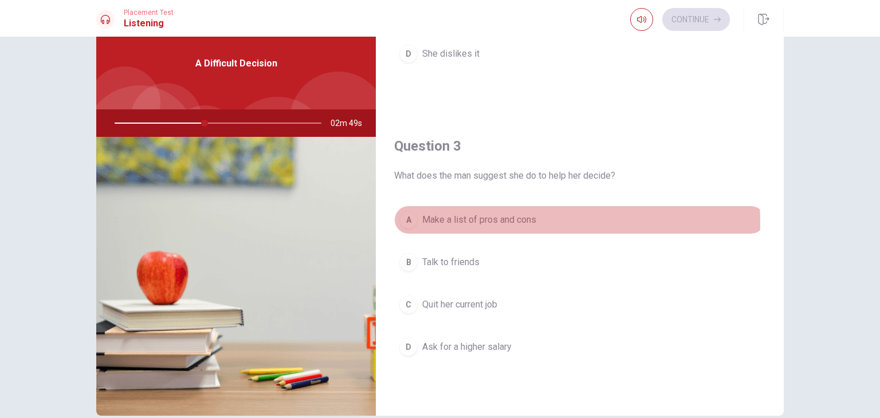
click at [477, 221] on span "Make a list of pros and cons" at bounding box center [479, 220] width 114 height 14
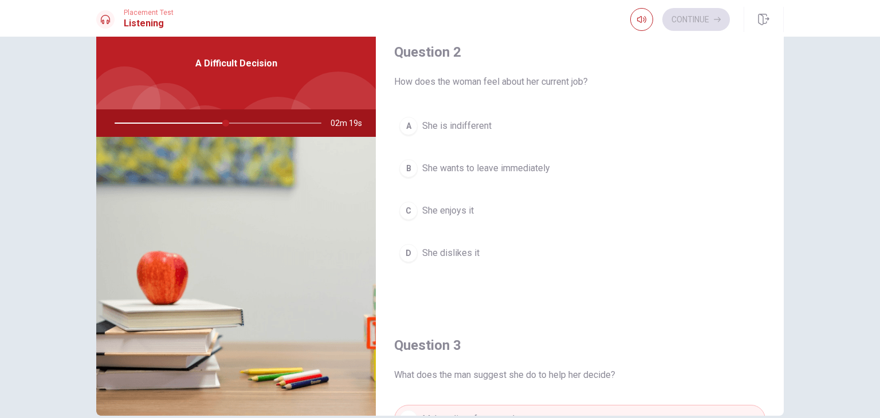
scroll to position [261, 0]
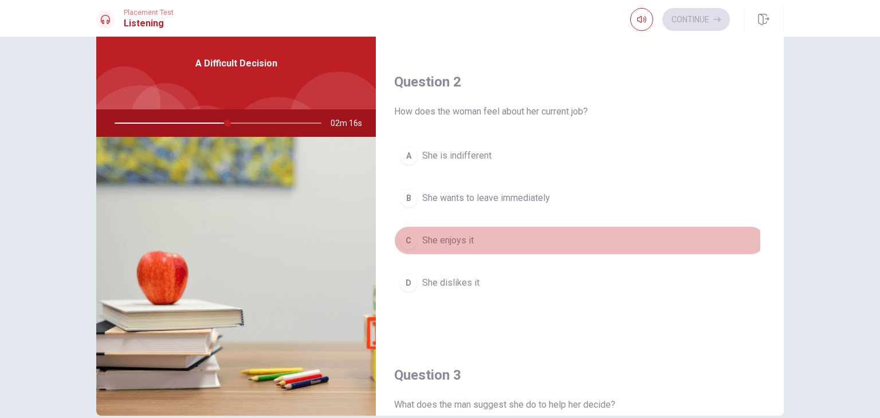
click at [456, 239] on span "She enjoys it" at bounding box center [448, 241] width 52 height 14
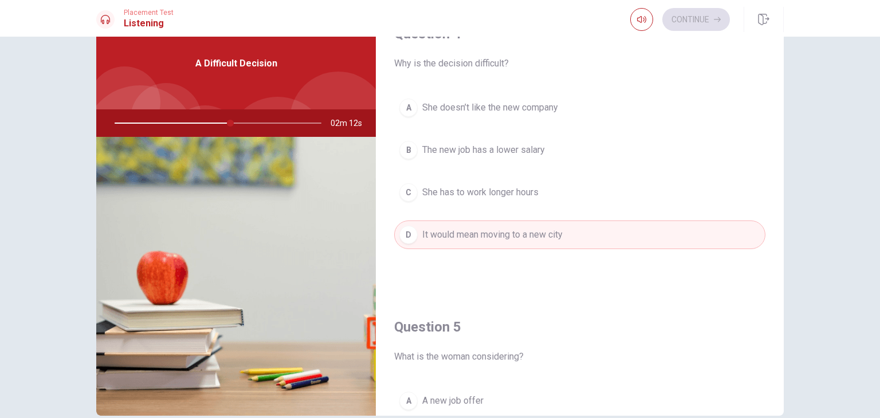
scroll to position [1063, 0]
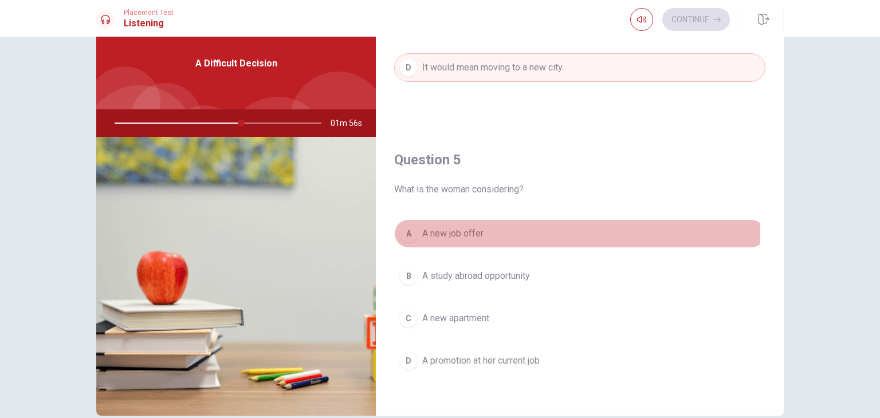
click at [439, 229] on span "A new job offer" at bounding box center [452, 234] width 61 height 14
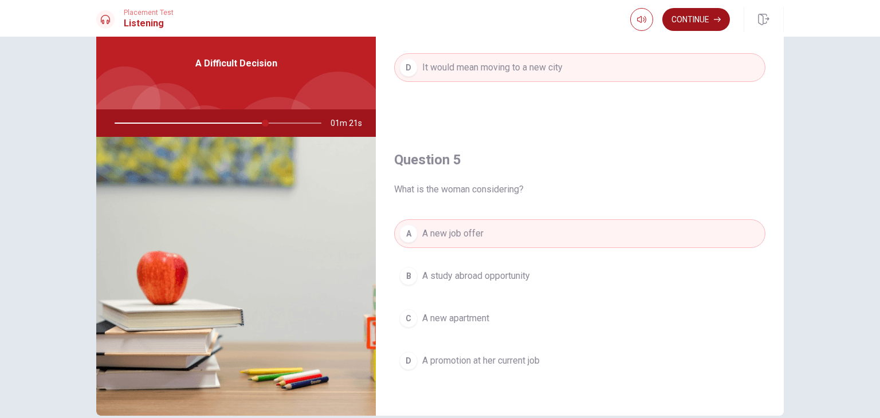
click at [668, 25] on button "Continue" at bounding box center [696, 19] width 68 height 23
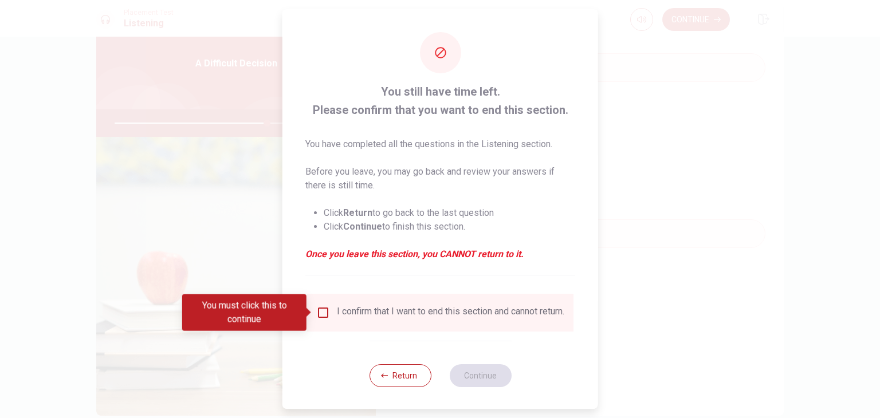
click at [344, 317] on div "I confirm that I want to end this section and cannot return." at bounding box center [450, 313] width 227 height 14
click at [330, 318] on div "I confirm that I want to end this section and cannot return." at bounding box center [440, 313] width 248 height 14
click at [324, 314] on input "You must click this to continue" at bounding box center [323, 313] width 14 height 14
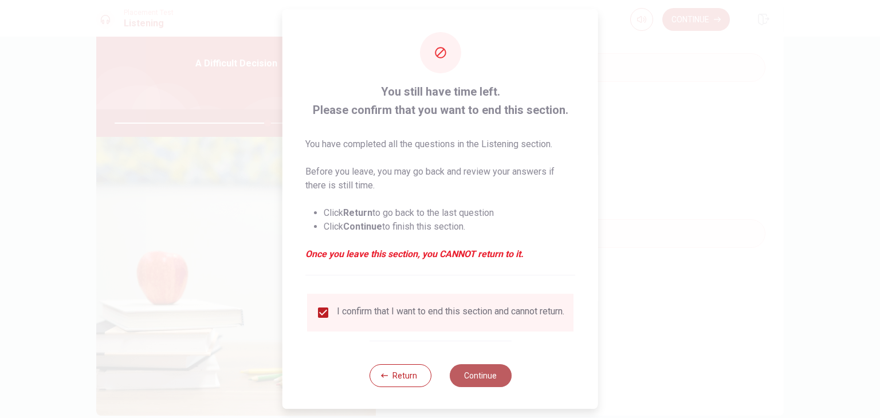
click at [501, 387] on button "Continue" at bounding box center [480, 375] width 62 height 23
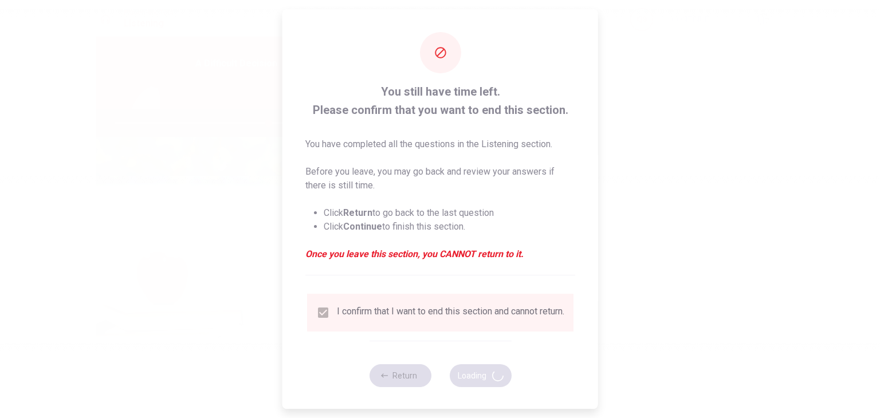
type input "75"
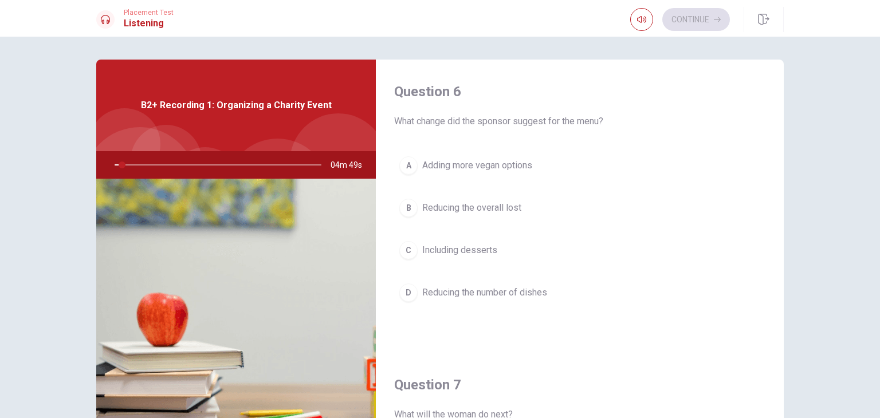
drag, startPoint x: 392, startPoint y: 127, endPoint x: 435, endPoint y: 126, distance: 43.6
click at [435, 126] on span "What change did the sponsor suggest for the menu?" at bounding box center [579, 122] width 371 height 14
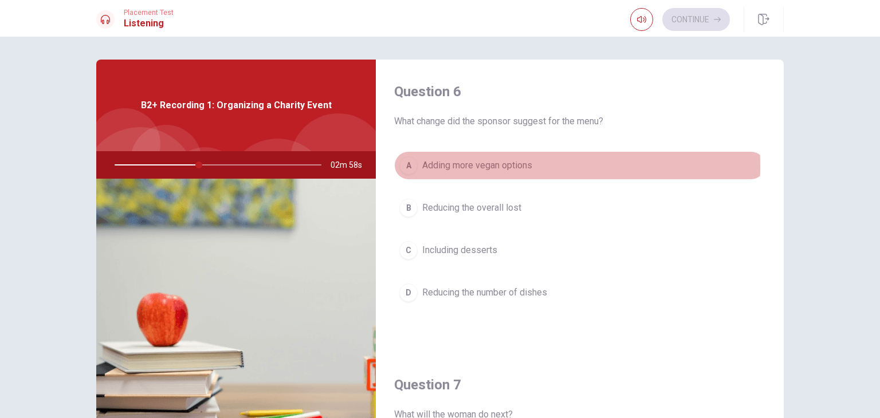
click at [493, 165] on span "Adding more vegan options" at bounding box center [477, 166] width 110 height 14
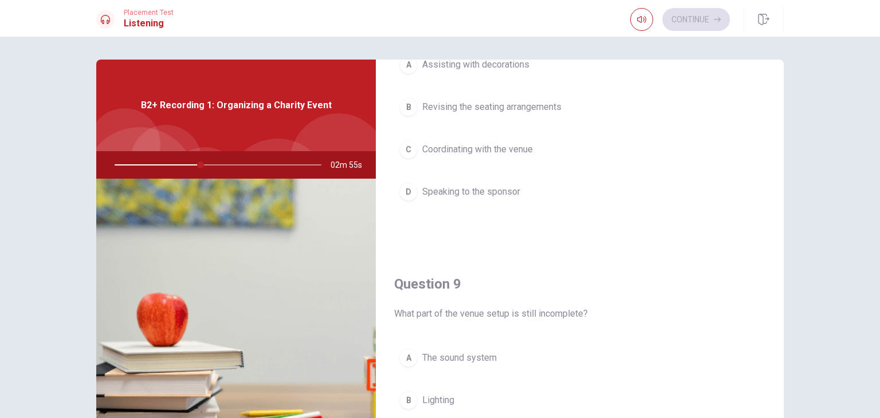
scroll to position [802, 0]
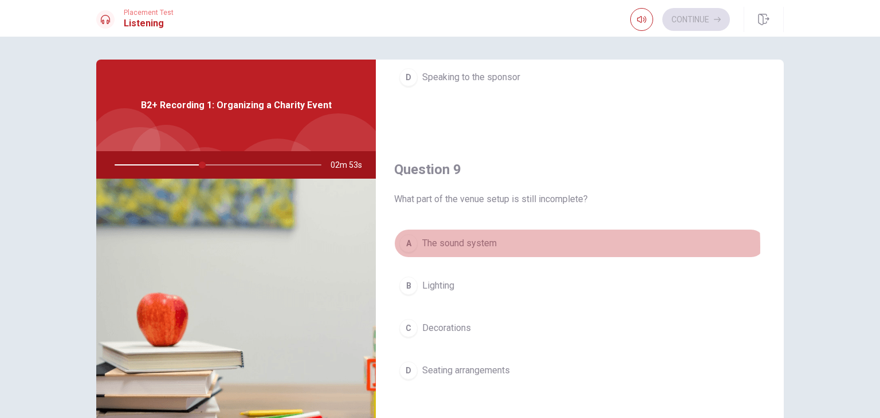
click at [465, 243] on span "The sound system" at bounding box center [459, 244] width 74 height 14
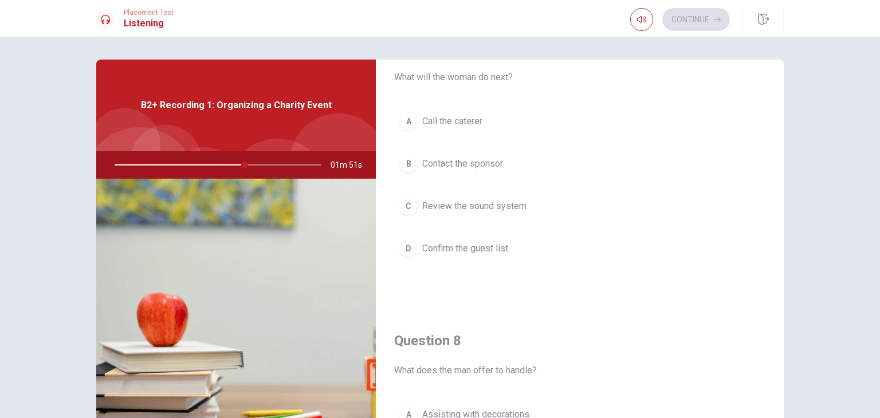
scroll to position [261, 0]
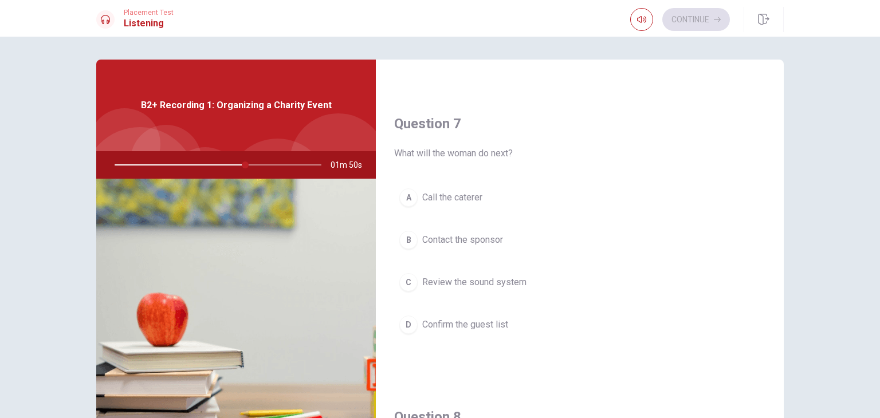
click at [434, 193] on span "Call the caterer" at bounding box center [452, 198] width 60 height 14
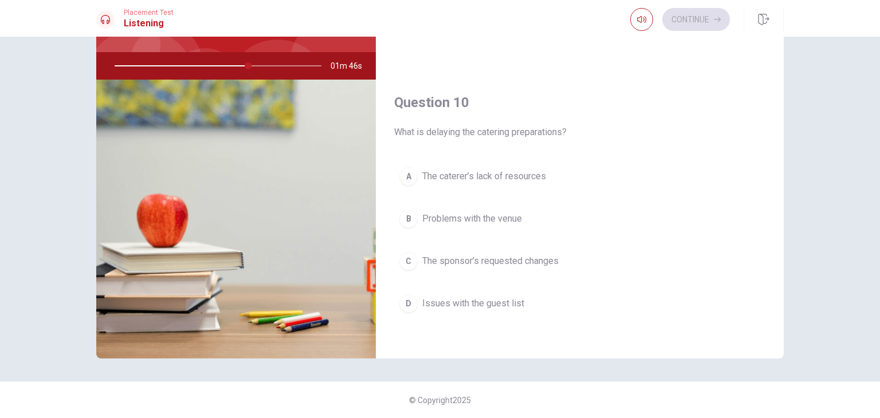
scroll to position [42, 0]
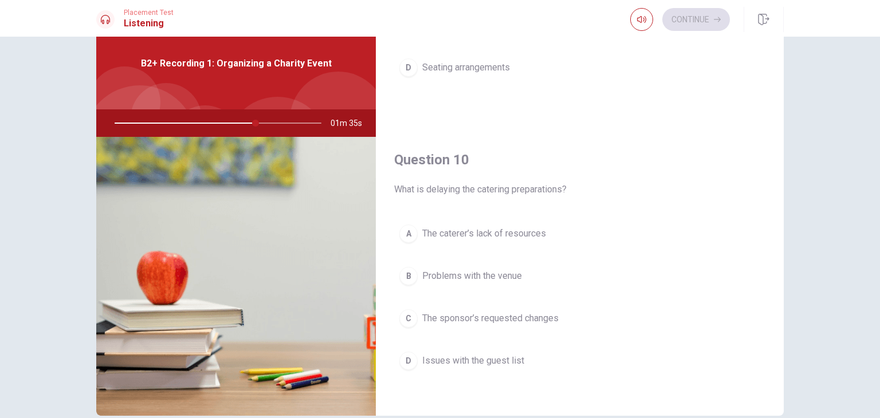
click at [465, 319] on span "The sponsor’s requested changes" at bounding box center [490, 319] width 136 height 14
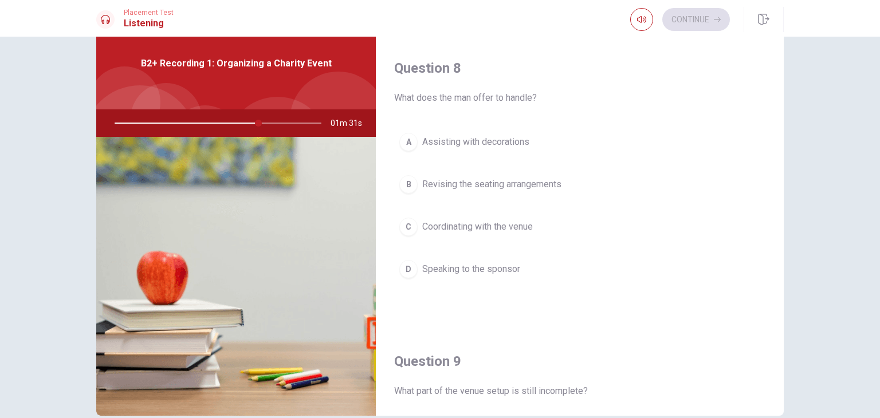
scroll to position [548, 0]
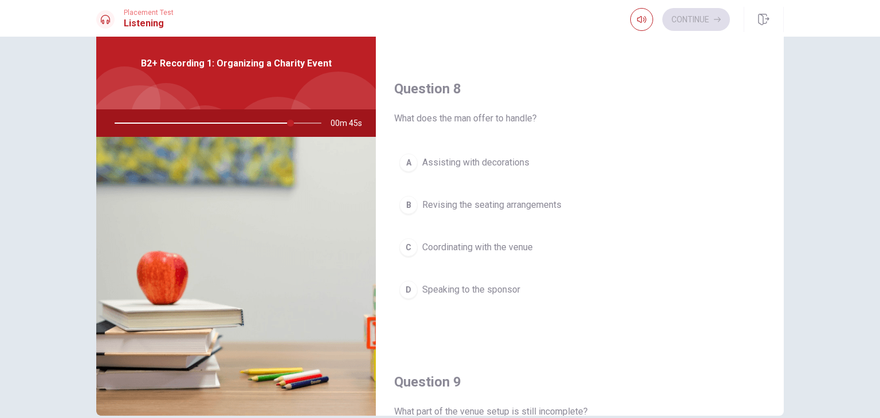
click at [474, 284] on span "Speaking to the sponsor" at bounding box center [471, 290] width 98 height 14
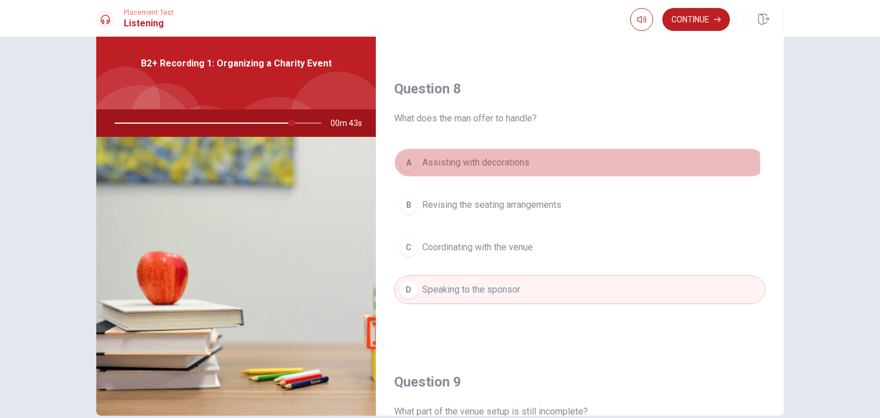
click at [490, 165] on span "Assisting with decorations" at bounding box center [475, 163] width 107 height 14
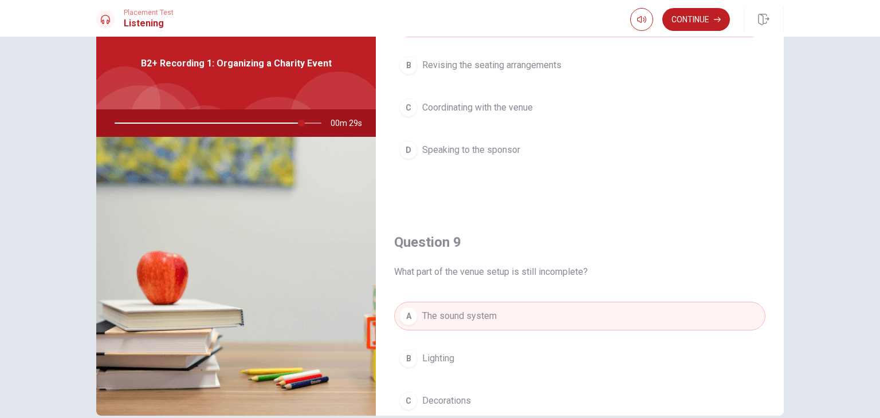
scroll to position [573, 0]
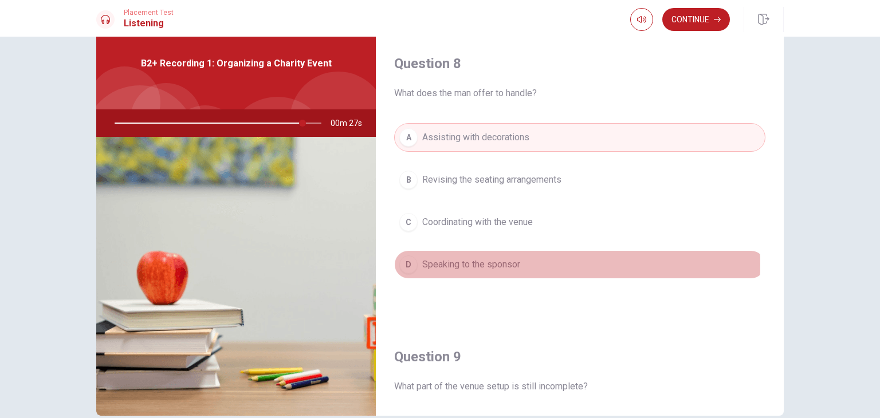
click at [484, 262] on span "Speaking to the sponsor" at bounding box center [471, 265] width 98 height 14
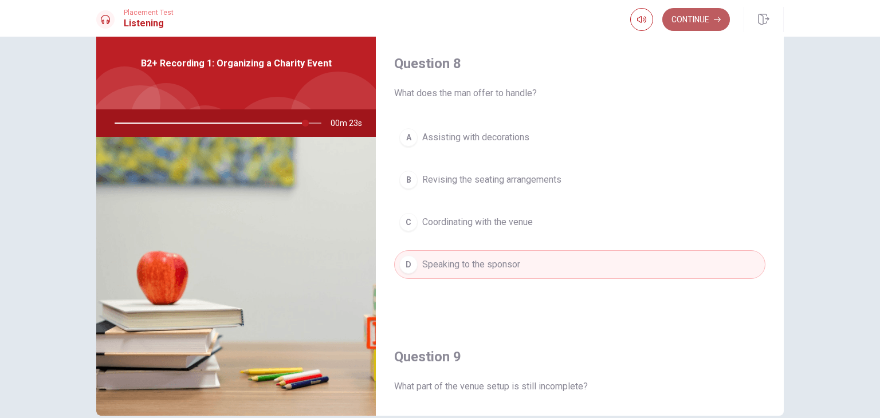
click at [720, 18] on icon "button" at bounding box center [717, 19] width 7 height 7
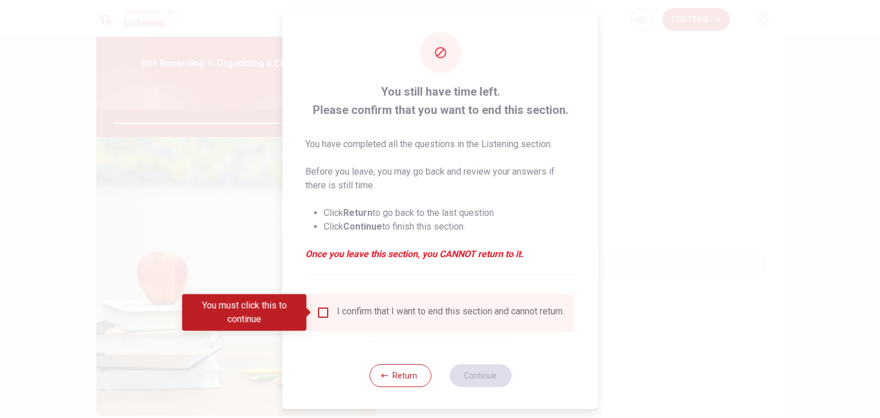
click at [313, 320] on div "You must click this to continue" at bounding box center [248, 313] width 132 height 37
click at [321, 311] on input "You must click this to continue" at bounding box center [323, 313] width 14 height 14
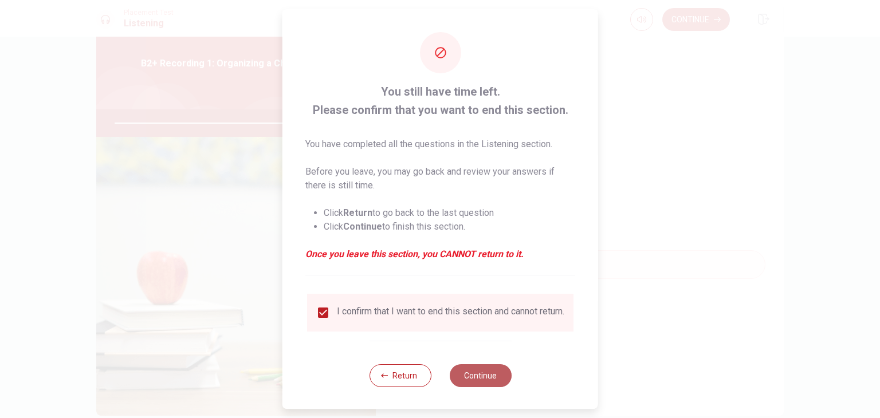
click at [467, 387] on button "Continue" at bounding box center [480, 375] width 62 height 23
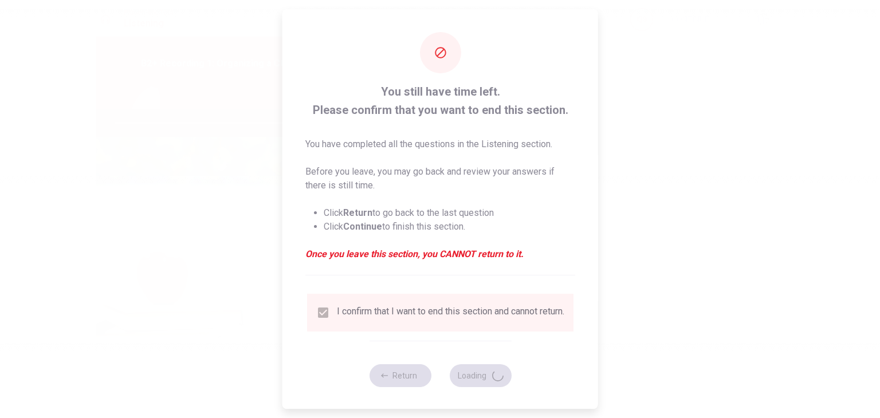
type input "94"
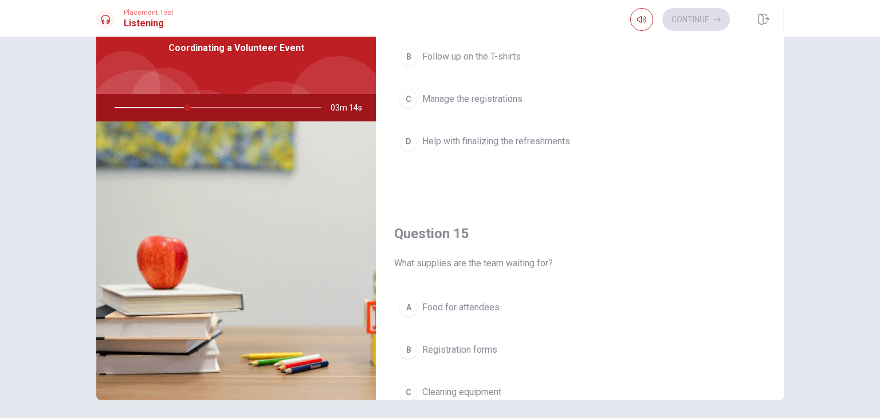
scroll to position [1031, 0]
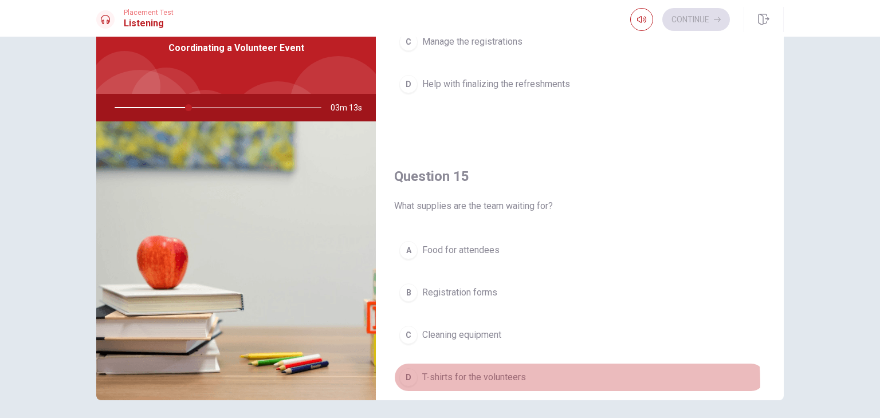
click at [482, 379] on span "T-shirts for the volunteers" at bounding box center [474, 378] width 104 height 14
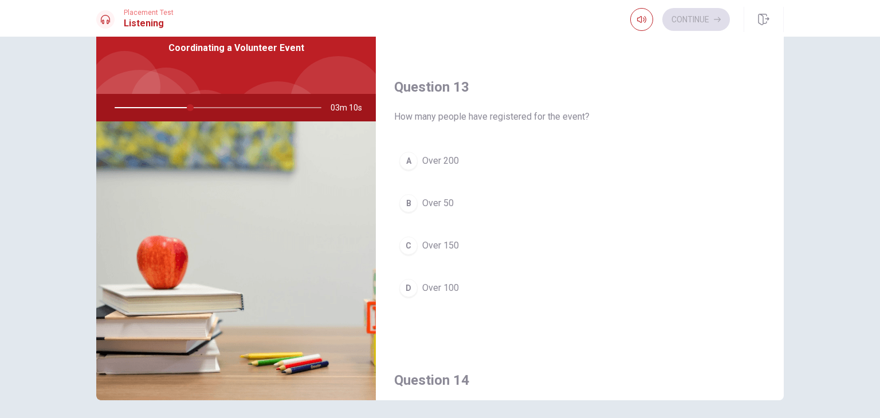
scroll to position [516, 0]
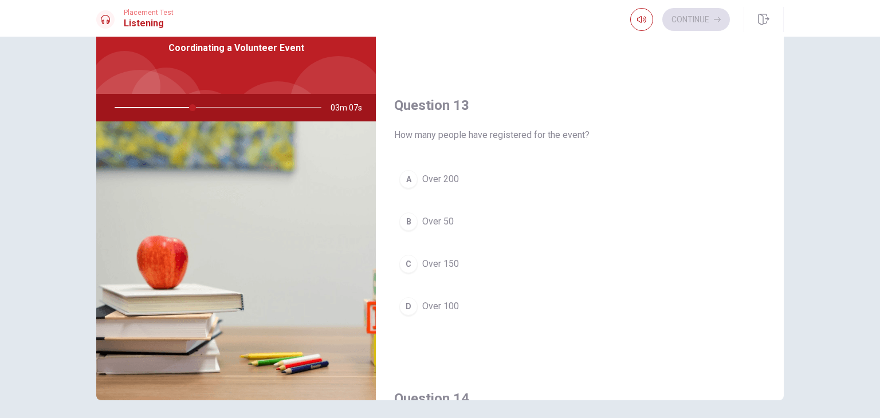
click at [413, 308] on div "D" at bounding box center [408, 306] width 18 height 18
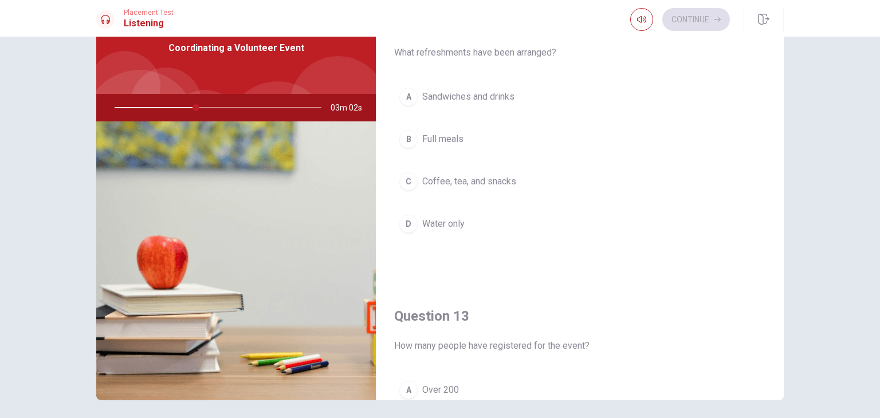
scroll to position [229, 0]
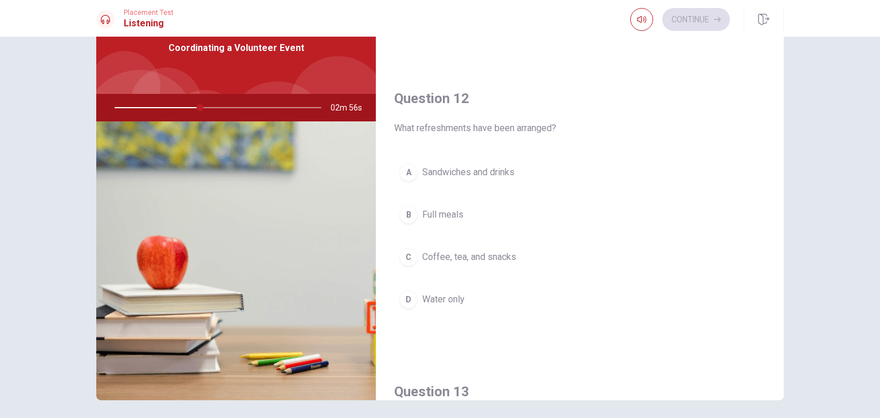
click at [466, 263] on button "C Coffee, tea, and snacks" at bounding box center [579, 257] width 371 height 29
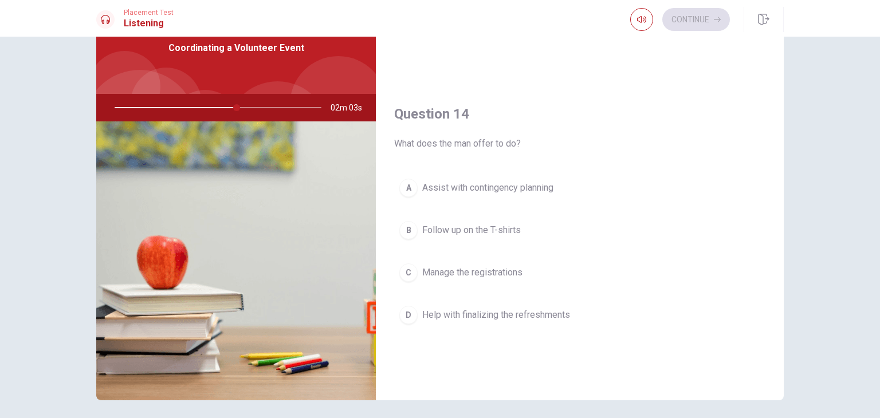
scroll to position [802, 0]
click at [511, 222] on span "Follow up on the T-shirts" at bounding box center [471, 229] width 99 height 14
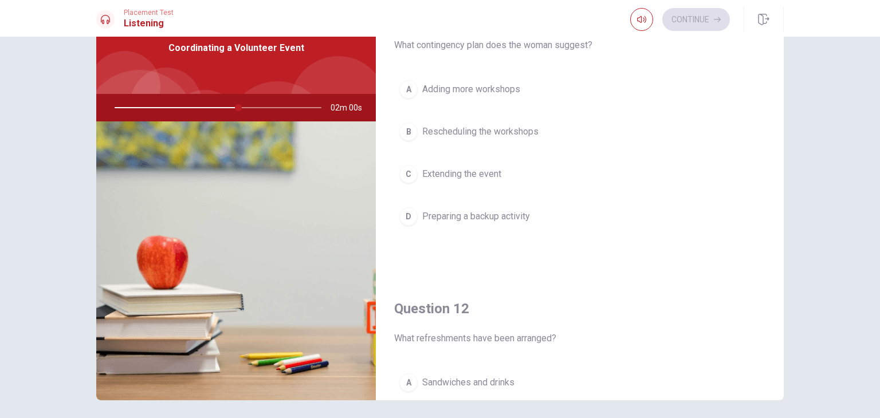
scroll to position [0, 0]
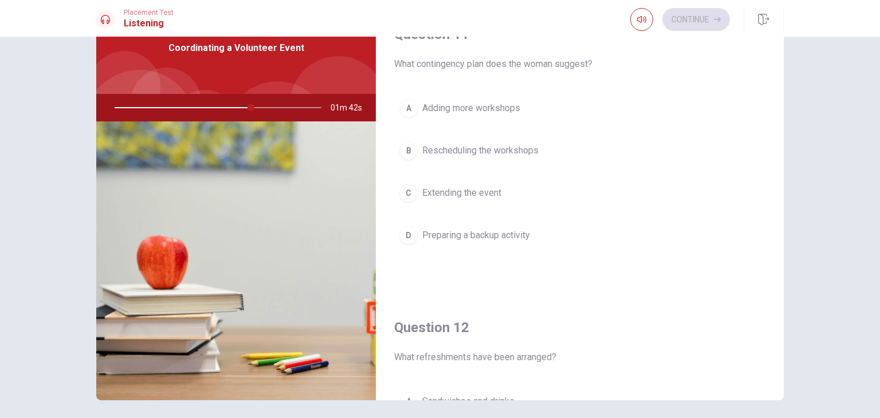
click at [461, 235] on span "Preparing a backup activity" at bounding box center [476, 236] width 108 height 14
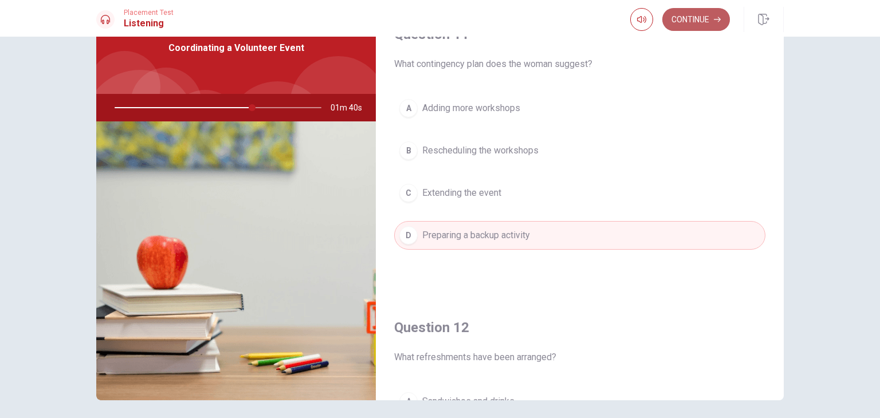
click at [680, 21] on button "Continue" at bounding box center [696, 19] width 68 height 23
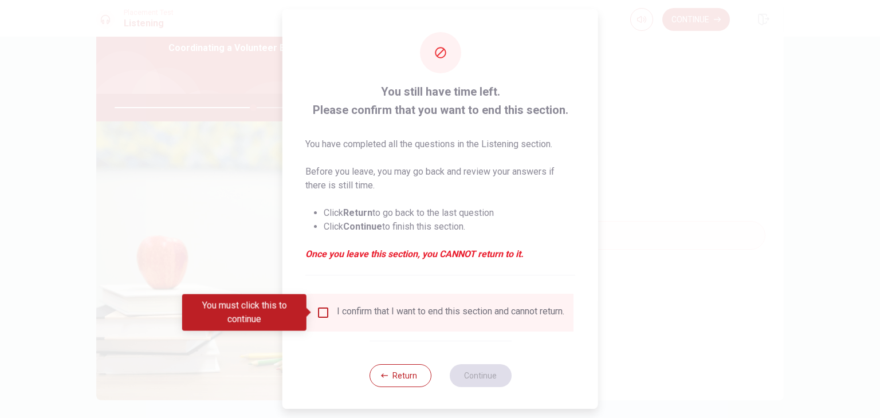
click at [320, 315] on input "You must click this to continue" at bounding box center [323, 313] width 14 height 14
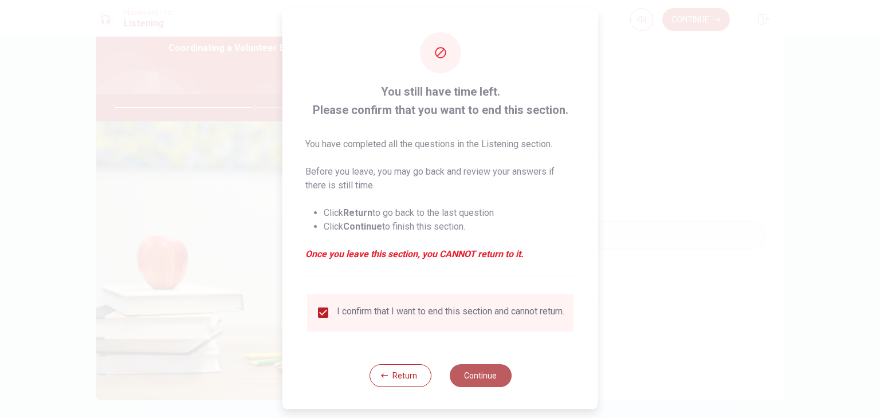
click at [468, 382] on button "Continue" at bounding box center [480, 375] width 62 height 23
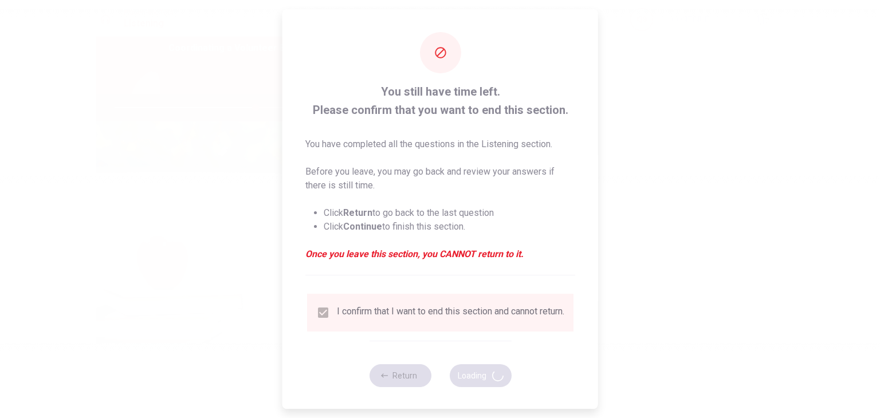
type input "69"
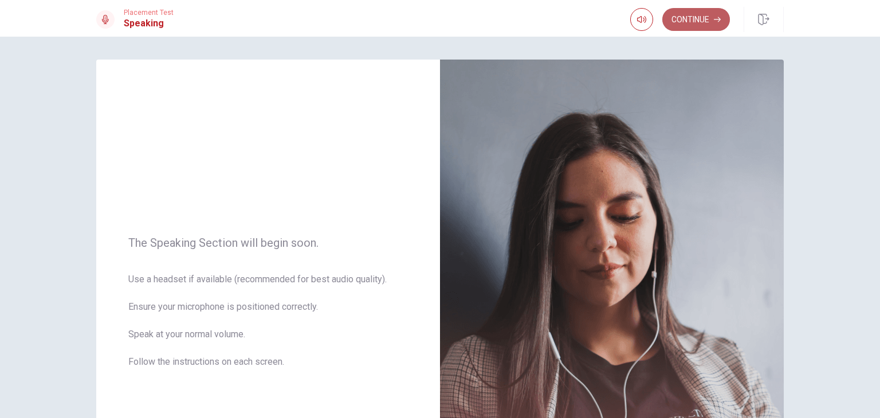
click at [688, 15] on button "Continue" at bounding box center [696, 19] width 68 height 23
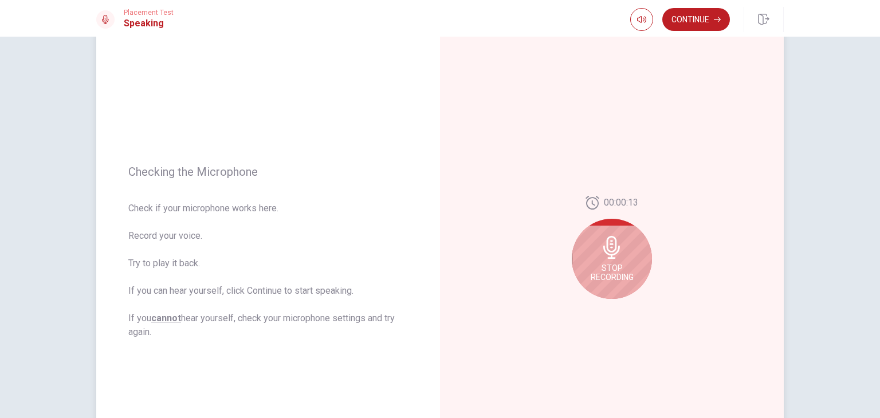
scroll to position [115, 0]
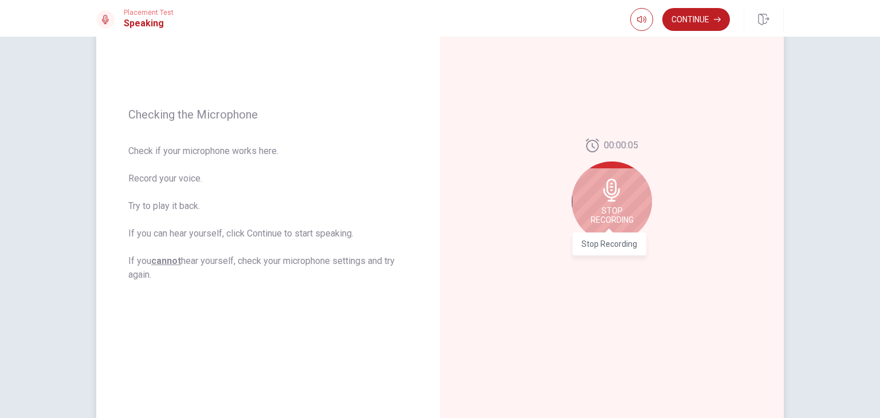
click at [614, 222] on span "Stop Recording" at bounding box center [612, 215] width 43 height 18
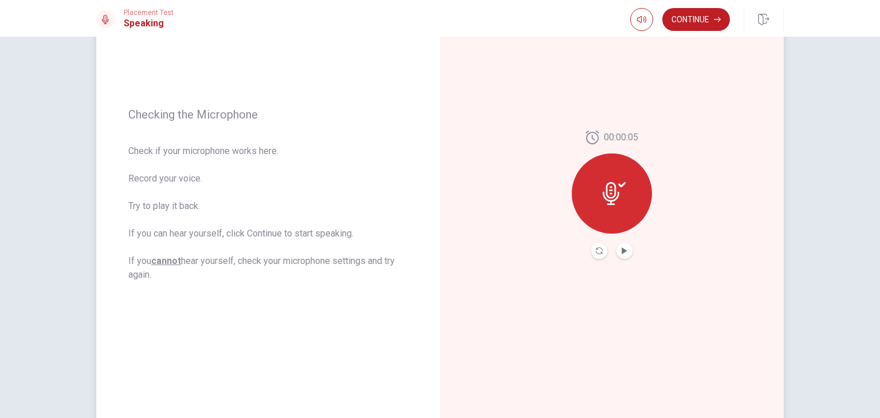
click at [618, 246] on button "Play Audio" at bounding box center [625, 251] width 16 height 16
click at [596, 251] on icon "Record Again" at bounding box center [599, 251] width 7 height 7
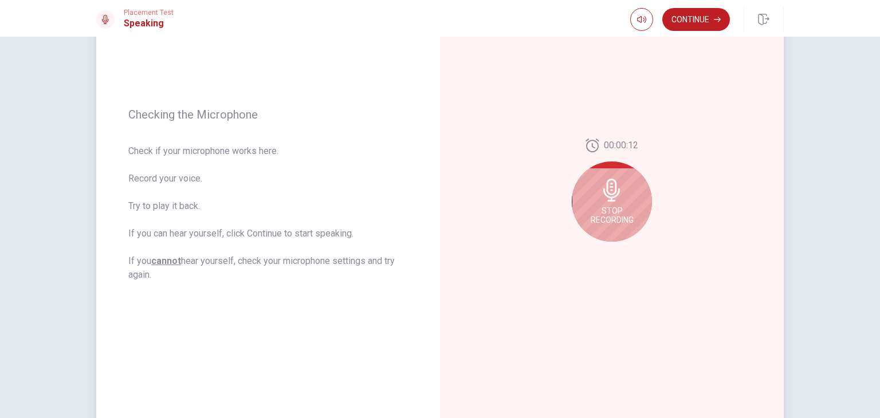
click at [607, 219] on span "Stop Recording" at bounding box center [612, 215] width 43 height 18
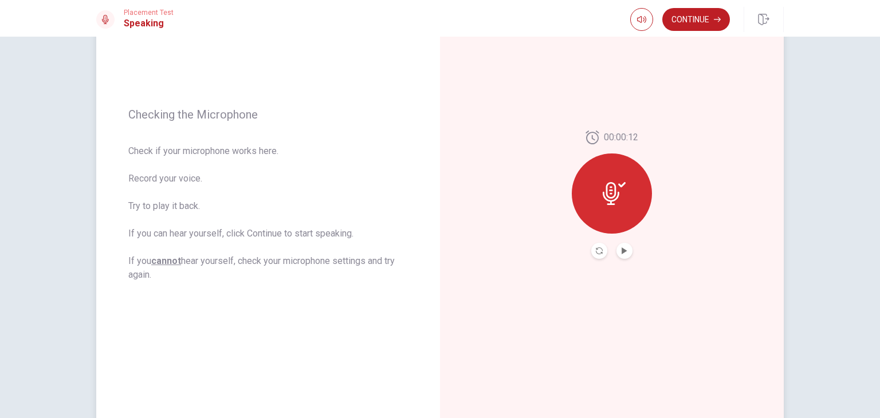
click at [619, 256] on button "Play Audio" at bounding box center [625, 251] width 16 height 16
click at [685, 26] on button "Continue" at bounding box center [696, 19] width 68 height 23
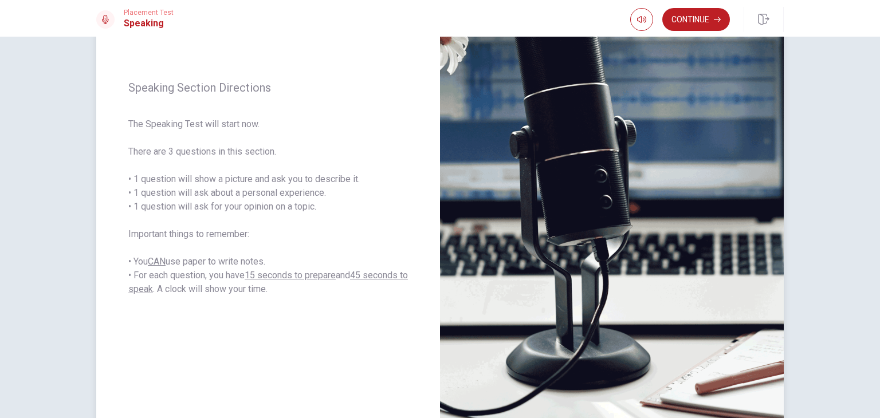
scroll to position [29, 0]
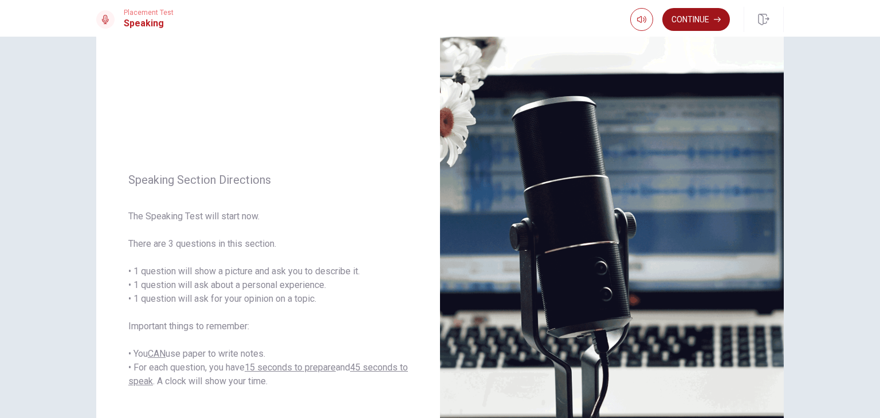
click at [693, 22] on button "Continue" at bounding box center [696, 19] width 68 height 23
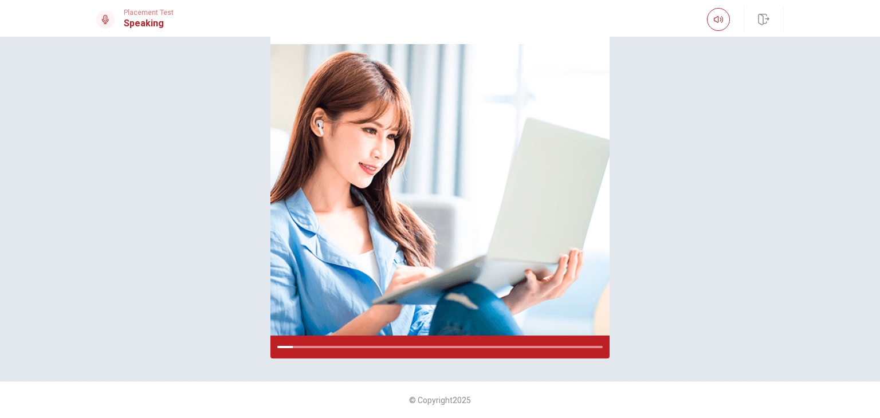
scroll to position [27, 0]
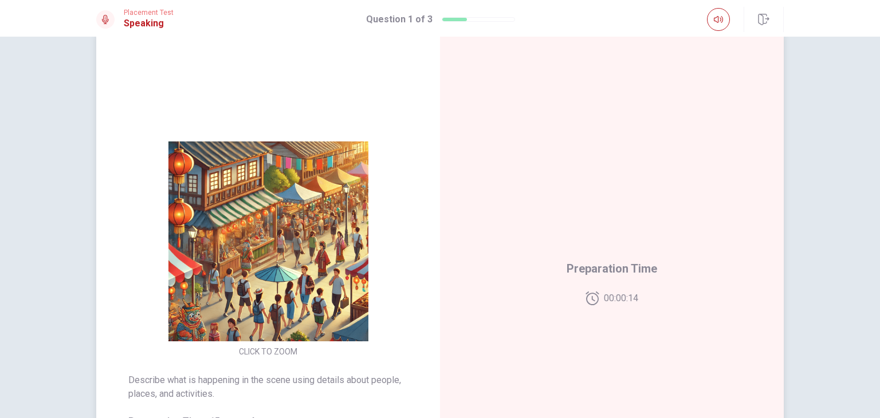
click at [295, 323] on img at bounding box center [268, 242] width 220 height 200
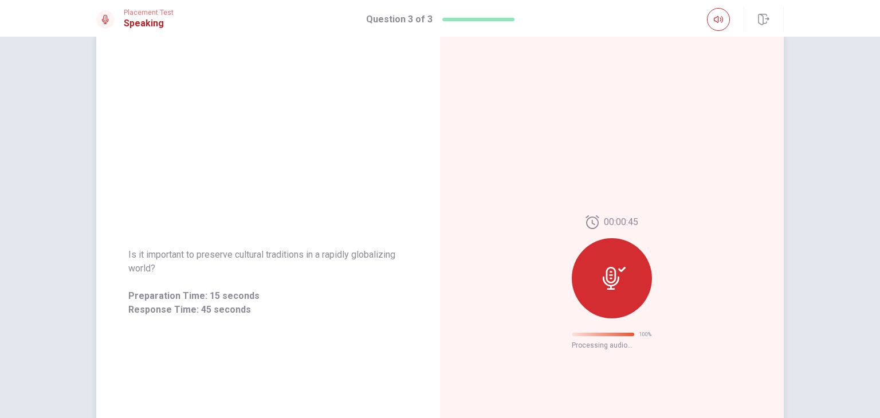
scroll to position [0, 0]
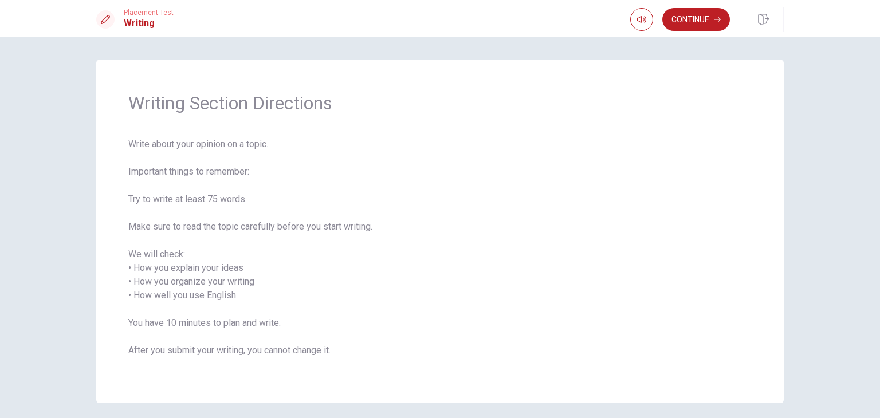
click at [693, 32] on div "Continue" at bounding box center [707, 19] width 154 height 25
click at [696, 23] on button "Continue" at bounding box center [696, 19] width 68 height 23
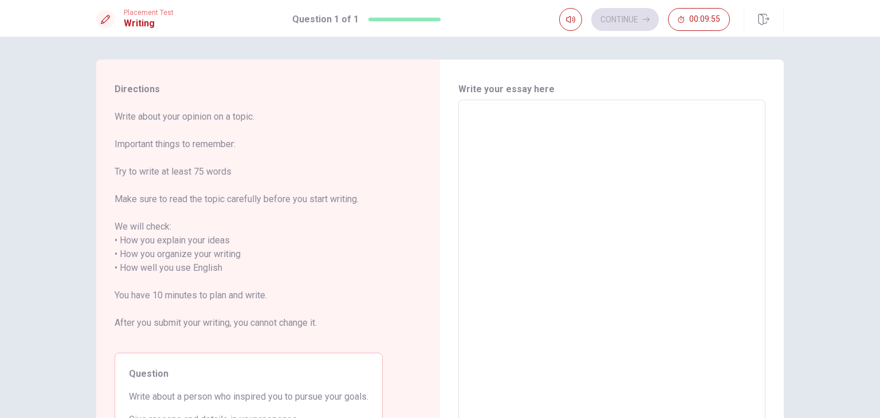
drag, startPoint x: 112, startPoint y: 117, endPoint x: 213, endPoint y: 143, distance: 104.5
click at [220, 127] on span "Write about your opinion on a topic. Important things to remember: Try to write…" at bounding box center [249, 227] width 268 height 234
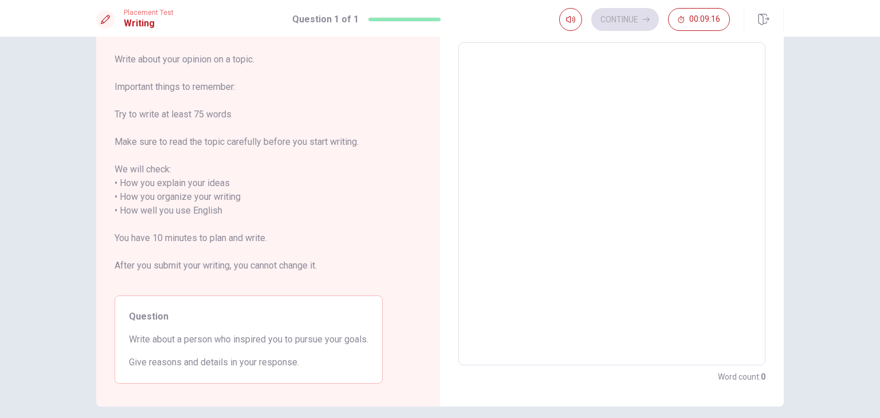
click at [540, 175] on textarea at bounding box center [611, 204] width 291 height 304
type textarea "I"
type textarea "x"
type textarea "I"
type textarea "x"
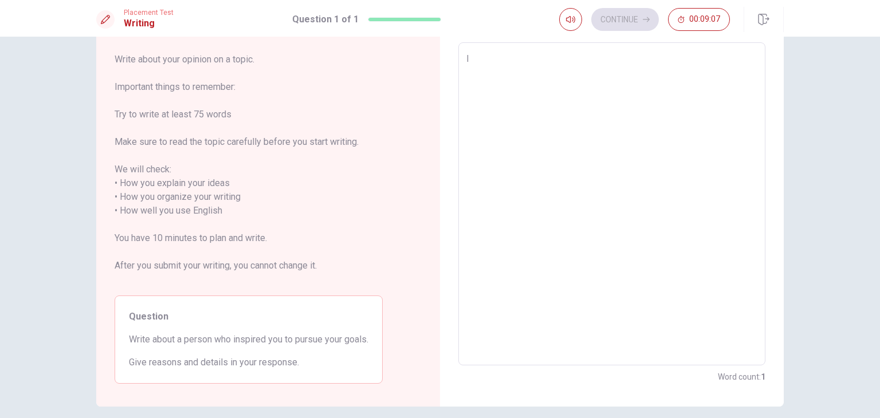
type textarea "I"
type textarea "x"
type textarea "It"
type textarea "x"
type textarea "It'"
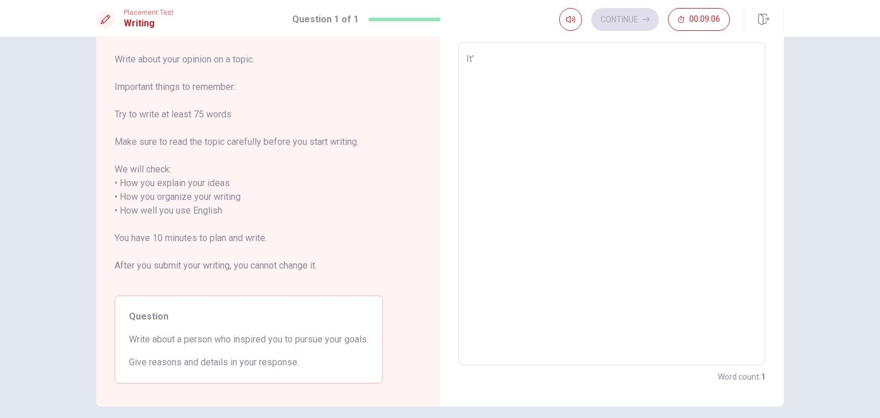
type textarea "x"
type textarea "It's"
type textarea "x"
type textarea "It's"
type textarea "x"
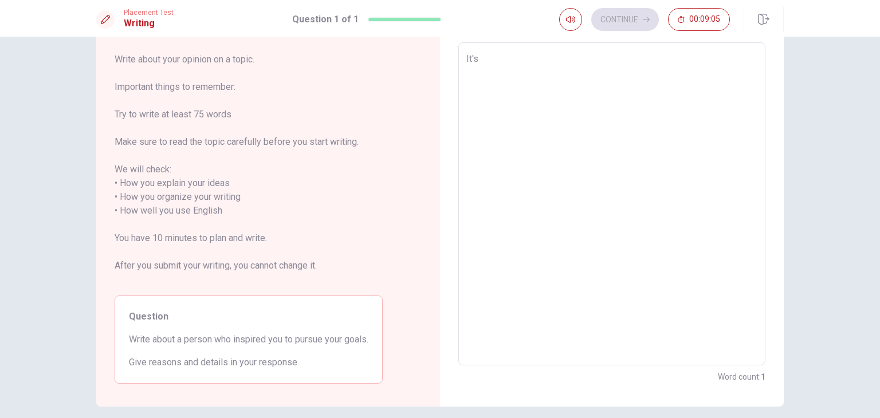
type textarea "It's h"
type textarea "x"
type textarea "It's ha"
type textarea "x"
type textarea "It's har"
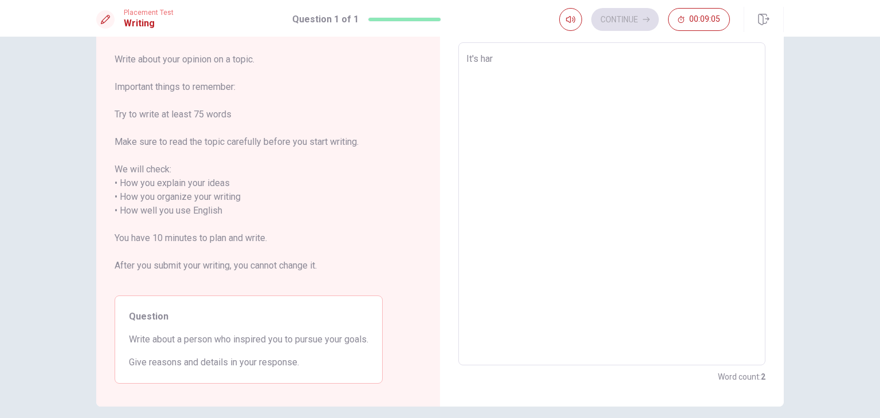
type textarea "x"
type textarea "It's hard"
type textarea "x"
type textarea "It's hard"
type textarea "x"
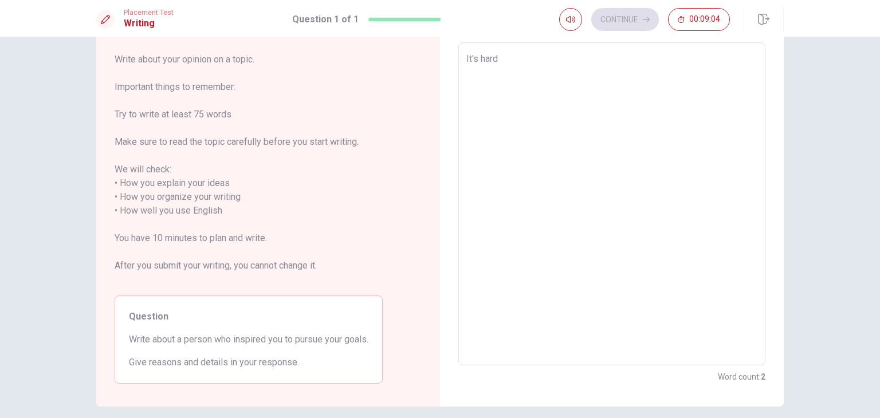
type textarea "It's hard t"
type textarea "x"
type textarea "It's hard to"
type textarea "x"
type textarea "It's hard too"
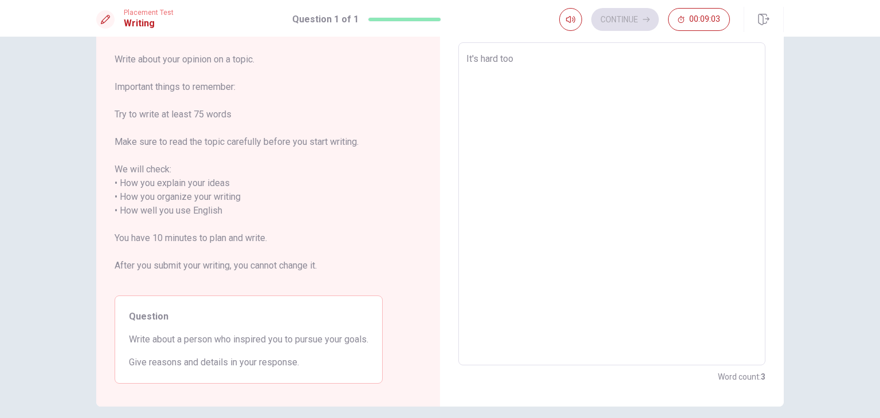
type textarea "x"
type textarea "It's hard to"
type textarea "x"
type textarea "It's hard to"
type textarea "x"
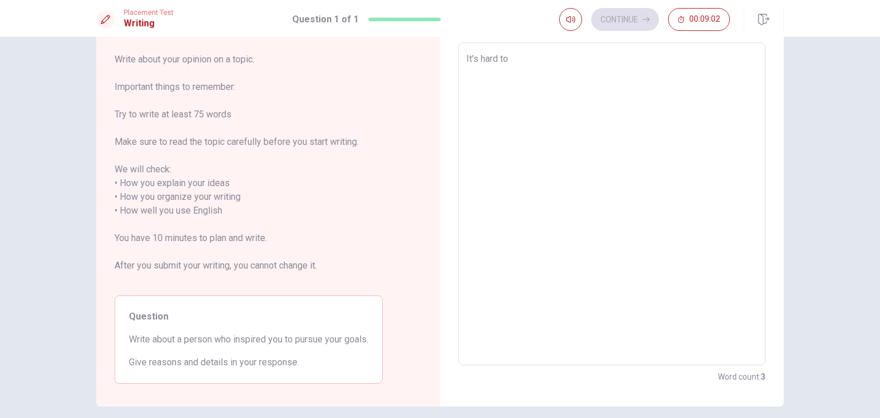
type textarea "It's hard to a"
type textarea "x"
type textarea "It's hard to an"
type textarea "x"
type textarea "It's hard to ans"
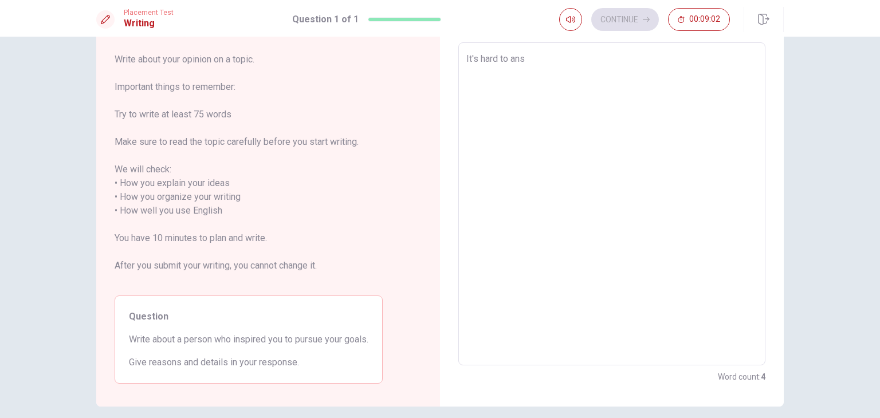
type textarea "x"
type textarea "It's hard to answ"
type textarea "x"
type textarea "It's hard to answe"
type textarea "x"
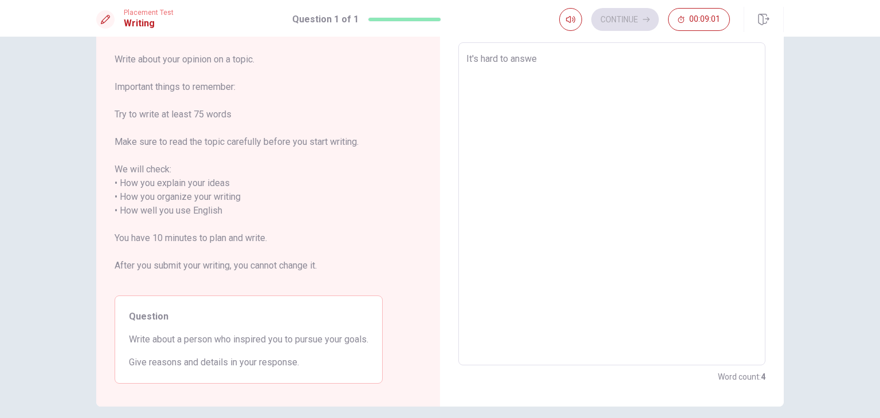
type textarea "It's hard to answer"
type textarea "x"
type textarea "It's hard to answer"
type textarea "x"
type textarea "It's hard to answer b"
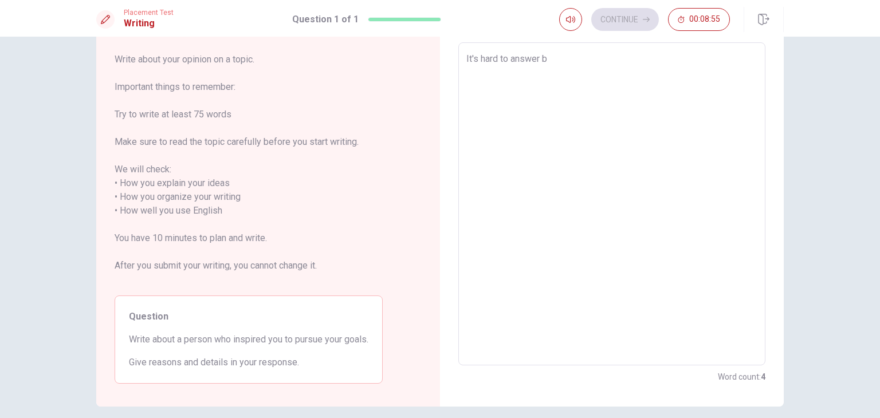
type textarea "x"
type textarea "It's hard to answer be"
type textarea "x"
type textarea "It's hard to answer bec"
type textarea "x"
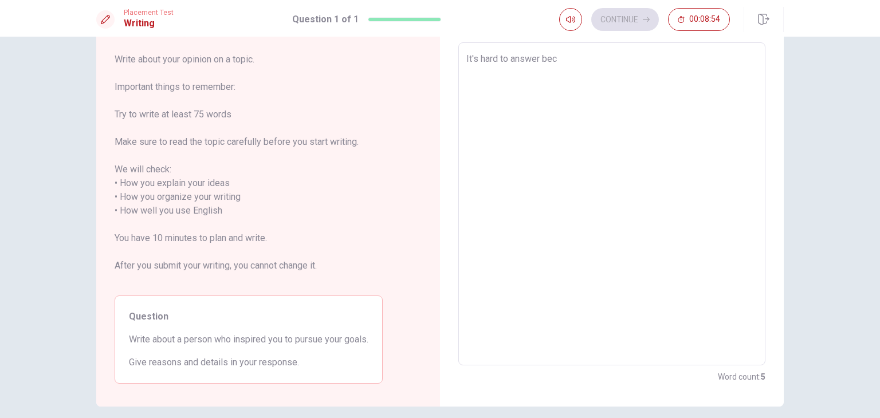
type textarea "It's hard to answer beca"
type textarea "x"
type textarea "It's hard to answer becau"
type textarea "x"
type textarea "It's hard to answer becaus"
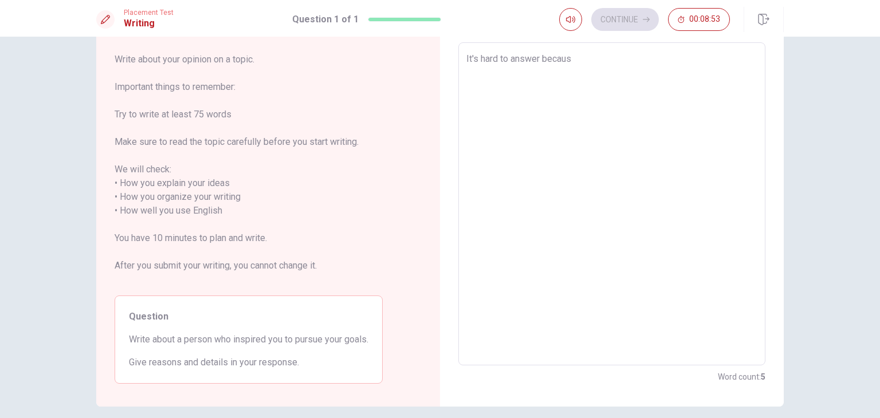
type textarea "x"
type textarea "It's hard to answer because"
type textarea "x"
type textarea "It's hard to answer because"
type textarea "x"
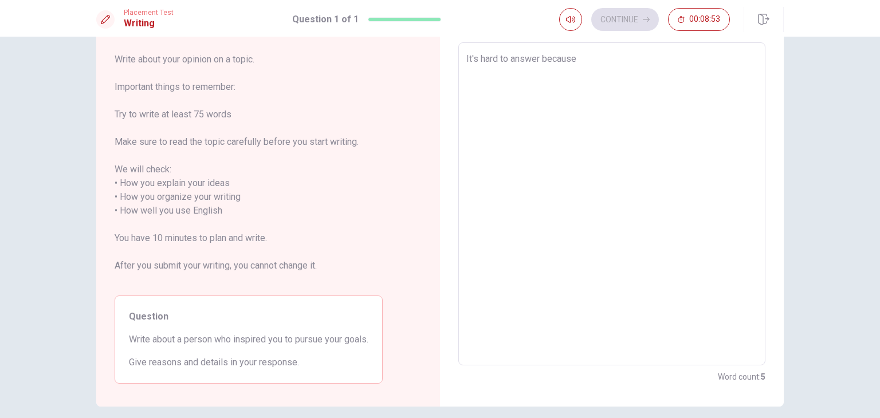
type textarea "It's hard to answer because i"
type textarea "x"
type textarea "It's hard to answer because"
type textarea "x"
type textarea "It's hard to answer because I"
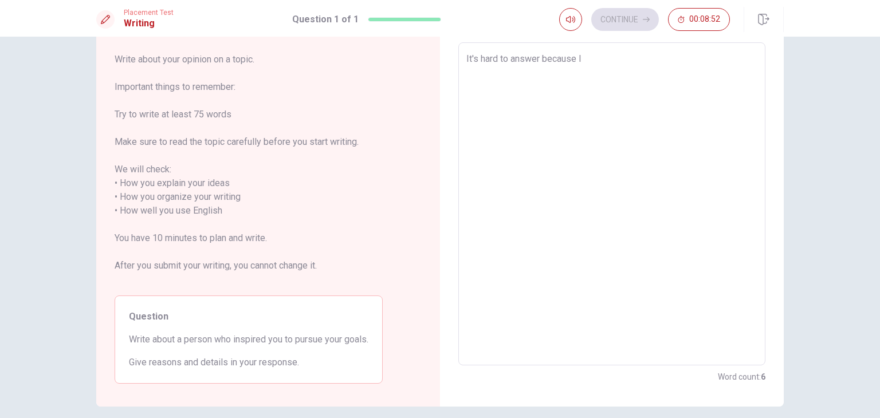
type textarea "x"
type textarea "It's hard to answer because I"
type textarea "x"
type textarea "It's hard to answer because I n"
type textarea "x"
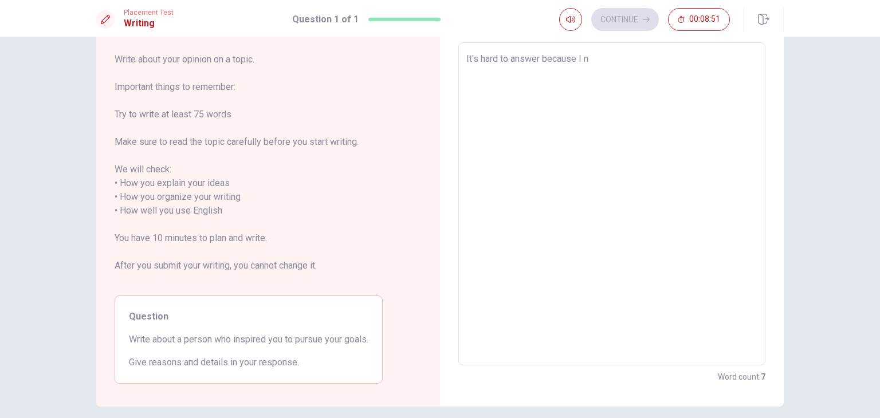
type textarea "It's hard to answer because I ne"
type textarea "x"
type textarea "It's hard to answer because I nev"
type textarea "x"
type textarea "It's hard to answer because I neve"
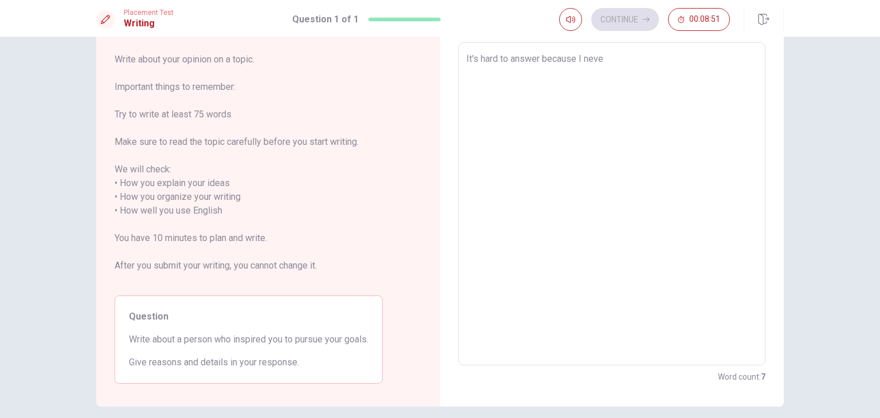
type textarea "x"
type textarea "It's hard to answer because I never"
type textarea "x"
type textarea "It's hard to answer because I never"
type textarea "x"
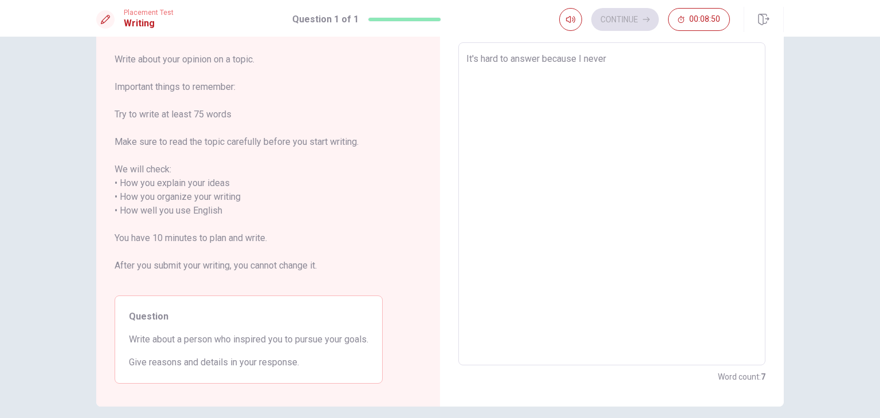
type textarea "It's hard to answer because I never t"
type textarea "x"
type textarea "It's hard to answer because I never th"
type textarea "x"
type textarea "It's hard to answer because I never tho"
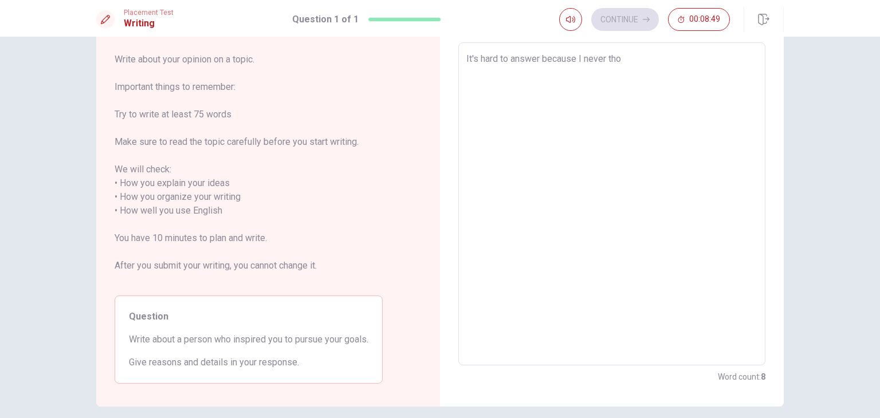
type textarea "x"
type textarea "It's hard to answer because I never thoy"
type textarea "x"
type textarea "It's hard to answer because I never thoyg"
type textarea "x"
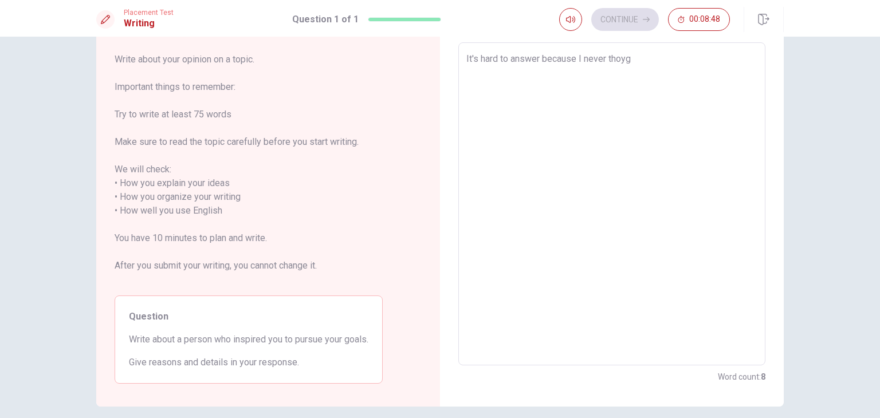
type textarea "It's hard to answer because I never thoy"
type textarea "x"
type textarea "It's hard to answer because I never tho"
type textarea "x"
type textarea "It's hard to answer because I never thou"
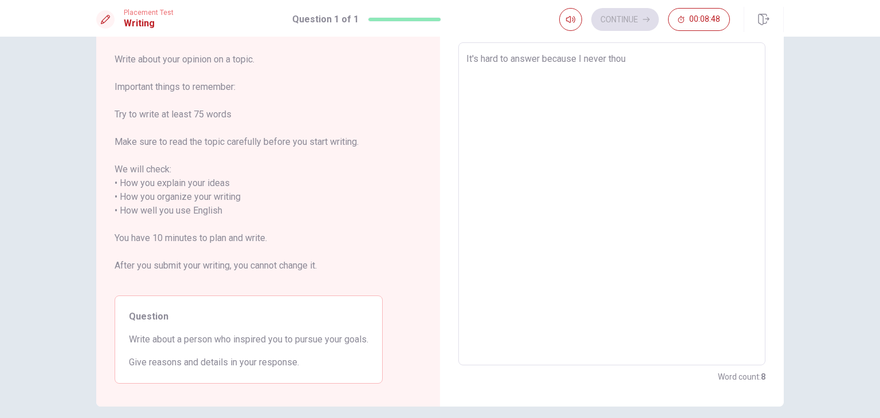
type textarea "x"
type textarea "It's hard to answer because I never thoug"
type textarea "x"
type textarea "It's hard to answer because I never though"
type textarea "x"
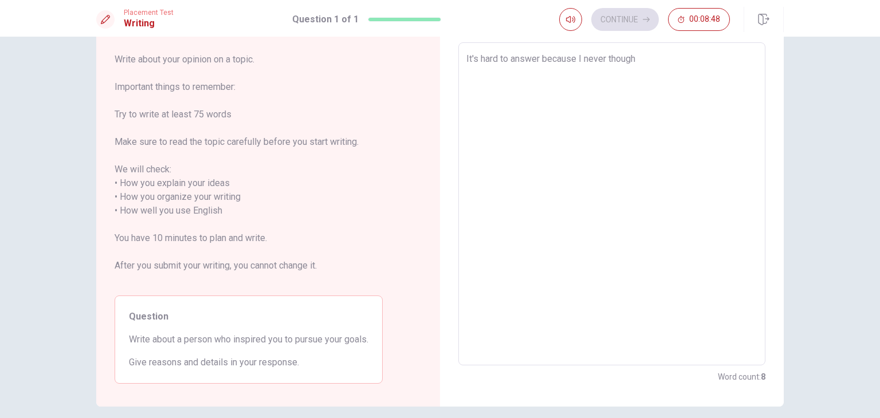
type textarea "It's hard to answer because I never thought"
type textarea "x"
type textarea "It's hard to answer because I never thought"
type textarea "x"
type textarea "It's hard to answer because I never thought a"
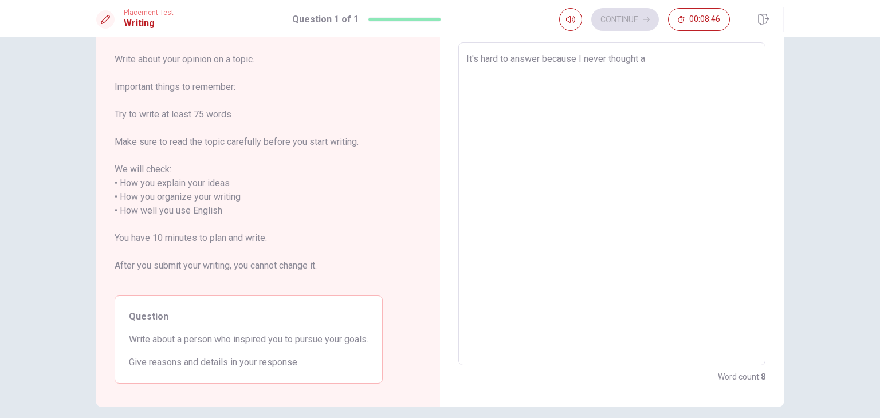
type textarea "x"
type textarea "It's hard to answer because I never thought ab"
type textarea "x"
type textarea "It's hard to answer because I never thought aby"
type textarea "x"
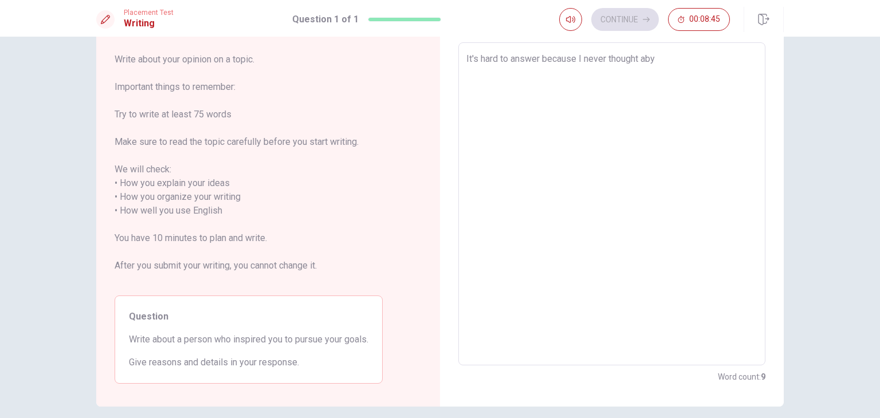
type textarea "It's hard to answer because I never thought ab"
type textarea "x"
type textarea "It's hard to answer because I never thought abo"
type textarea "x"
type textarea "It's hard to answer because I never thought abou"
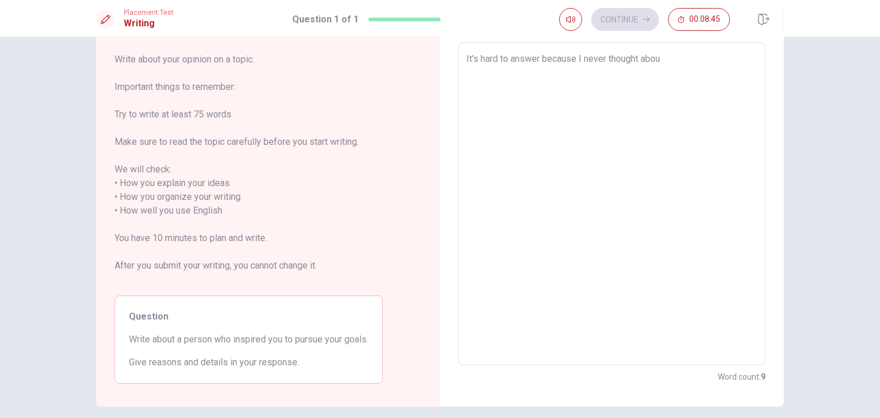
type textarea "x"
type textarea "It's hard to answer because I never thought about"
type textarea "x"
type textarea "It's hard to answer because I never thought about"
type textarea "x"
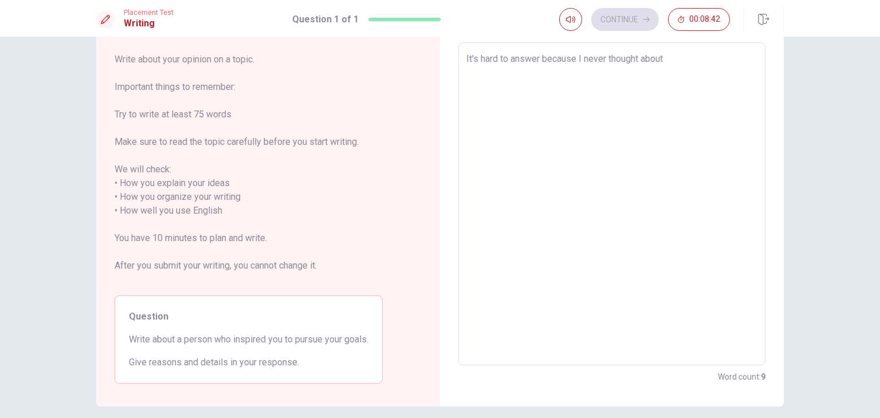
type textarea "It's hard to answer because I never thought about a"
type textarea "x"
type textarea "It's hard to answer because I never thought about a"
type textarea "x"
type textarea "It's hard to answer because I never thought about a p"
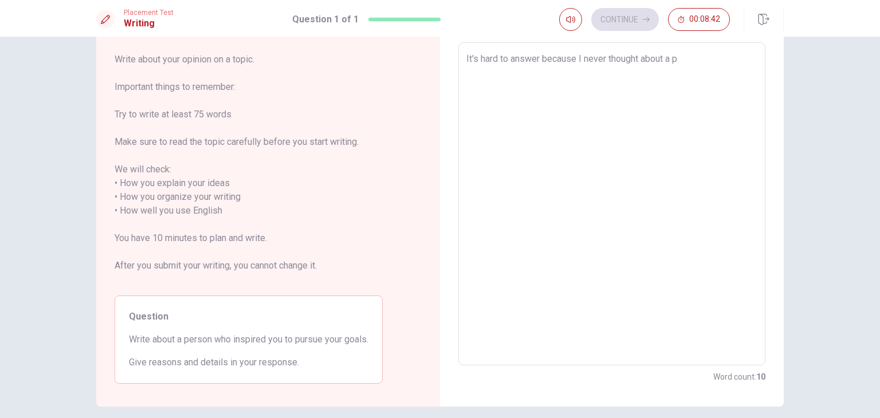
type textarea "x"
type textarea "It's hard to answer because I never thought about a pe"
type textarea "x"
type textarea "It's hard to answer because I never thought about a per"
type textarea "x"
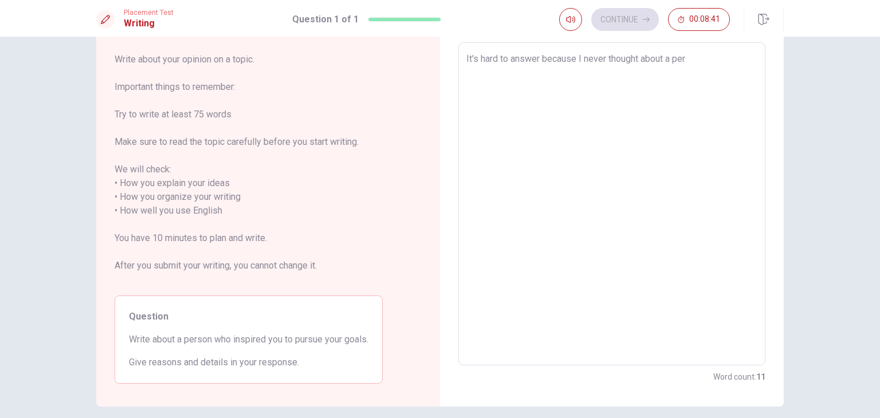
type textarea "It's hard to answer because I never thought about a pers"
type textarea "x"
type textarea "It's hard to answer because I never thought about a perso"
type textarea "x"
type textarea "It's hard to answer because I never thought about a person"
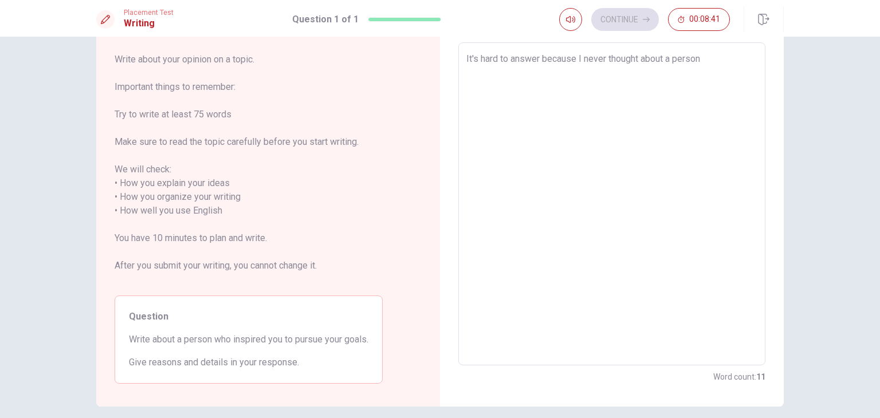
type textarea "x"
type textarea "It's hard to answer because I never thought about a person"
type textarea "x"
type textarea "It's hard to answer because I never thought about a person w"
type textarea "x"
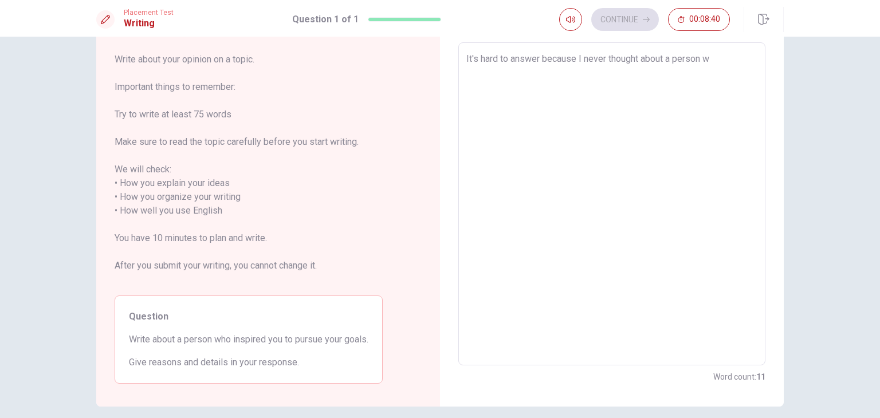
type textarea "It's hard to answer because I never thought about a person wh"
type textarea "x"
type textarea "It's hard to answer because I never thought about a person who"
type textarea "x"
type textarea "It's hard to answer because I never thought about a person who"
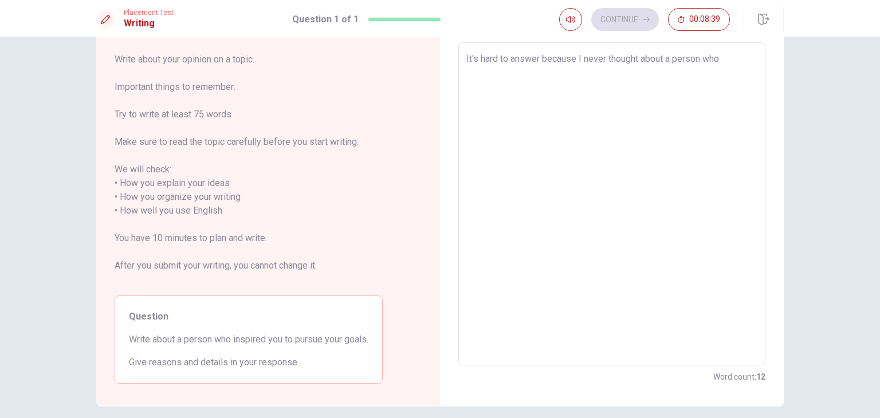
type textarea "x"
type textarea "It's hard to answer because I never thought about a person who i"
type textarea "x"
type textarea "It's hard to answer because I never thought about a person who in"
type textarea "x"
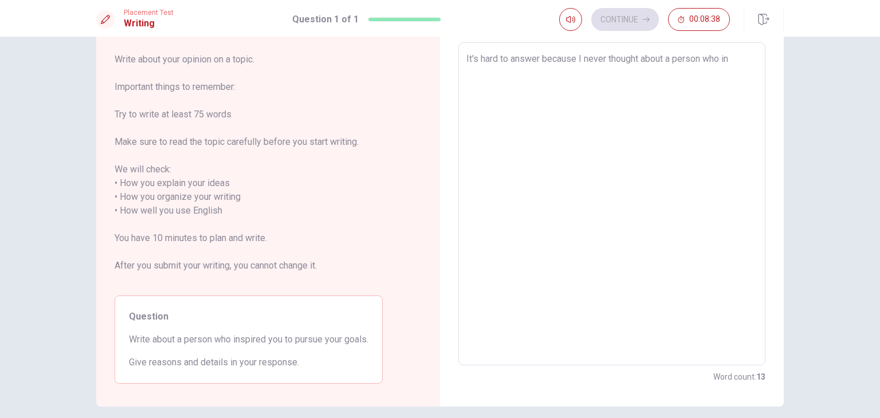
type textarea "It's hard to answer because I never thought about a person who ins"
type textarea "x"
type textarea "It's hard to answer because I never thought about a person who insp"
type textarea "x"
type textarea "It's hard to answer because I never thought about a person who inspi"
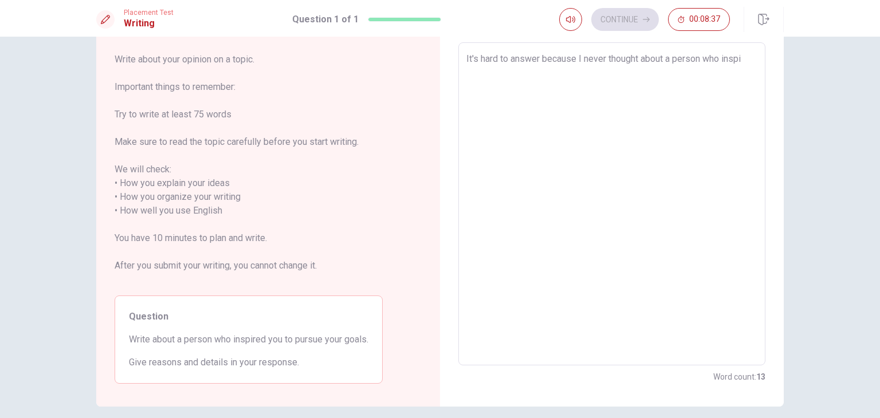
type textarea "x"
type textarea "It's hard to answer because I never thought about a person who inspir"
type textarea "x"
type textarea "It's hard to answer because I never thought about a person who inspire"
type textarea "x"
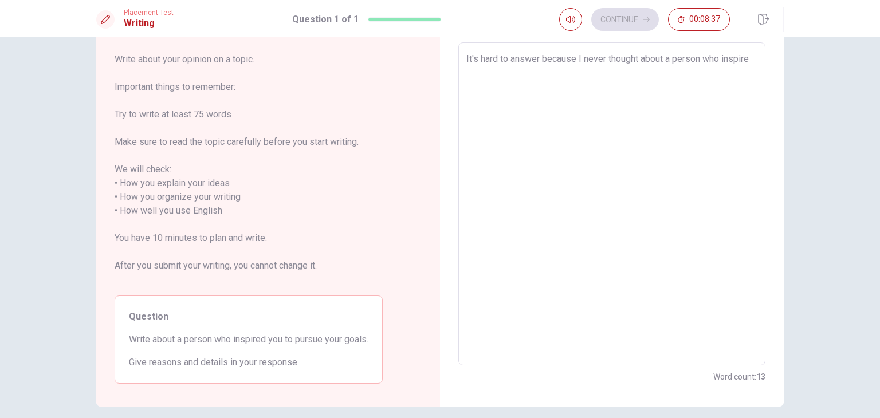
type textarea "It's hard to answer because I never thought about a person who inspired"
type textarea "x"
type textarea "It's hard to answer because I never thought about a person who inspired"
type textarea "x"
type textarea "It's hard to answer because I never thought about a person who inspired m"
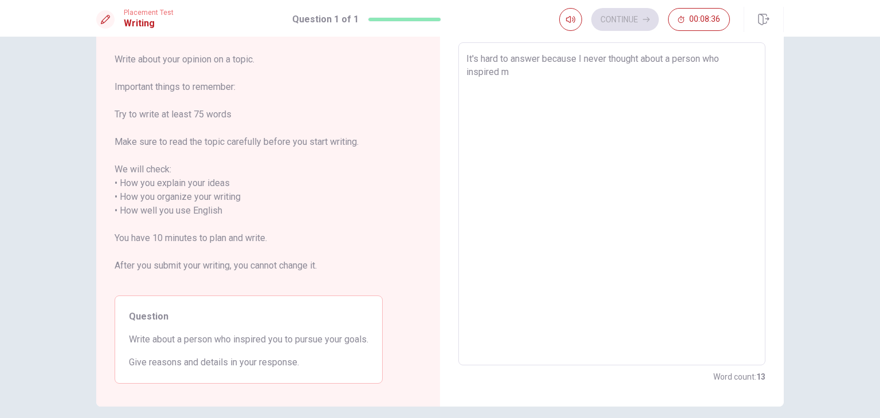
type textarea "x"
type textarea "It's hard to answer because I never thought about a person who inspired me"
type textarea "x"
type textarea "It's hard to answer because I never thought about a person who inspired me"
type textarea "x"
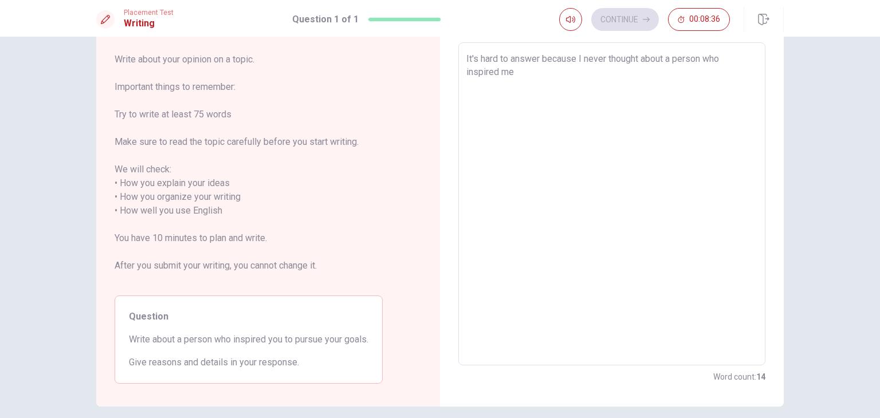
type textarea "It's hard to answer because I never thought about a person who inspired me t"
type textarea "x"
type textarea "It's hard to answer because I never thought about a person who inspired me to"
type textarea "x"
type textarea "It's hard to answer because I never thought about a person who inspired me to"
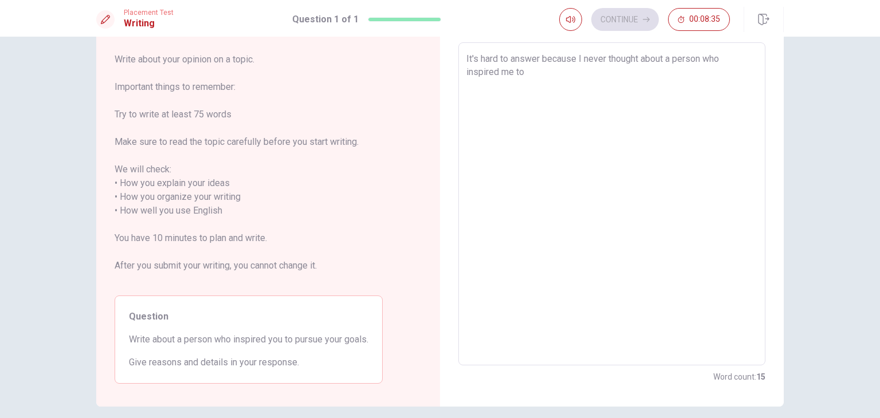
type textarea "x"
type textarea "It's hard to answer because I never thought about a person who inspired me to m"
type textarea "x"
type textarea "It's hard to answer because I never thought about a person who inspired me to"
type textarea "x"
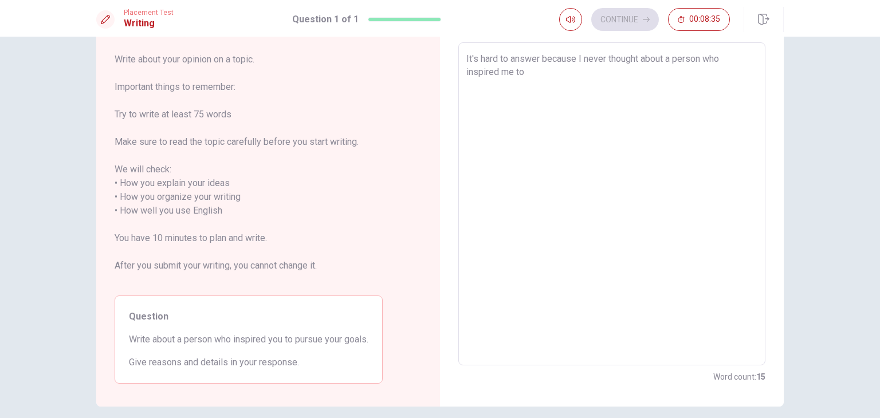
type textarea "It's hard to answer because I never thought about a person who inspired me to p"
type textarea "x"
type textarea "It's hard to answer because I never thought about a person who inspired me to pu"
type textarea "x"
type textarea "It's hard to answer because I never thought about a person who inspired me to p…"
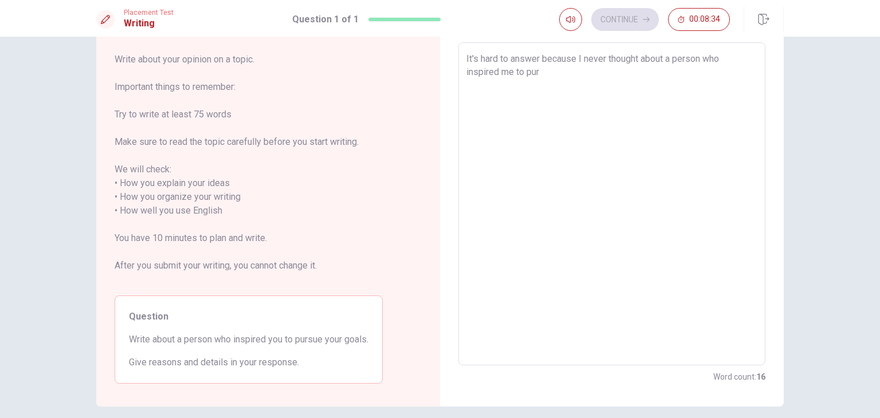
type textarea "x"
type textarea "It's hard to answer because I never thought about a person who inspired me to p…"
type textarea "x"
type textarea "It's hard to answer because I never thought about a person who inspired me to p…"
type textarea "x"
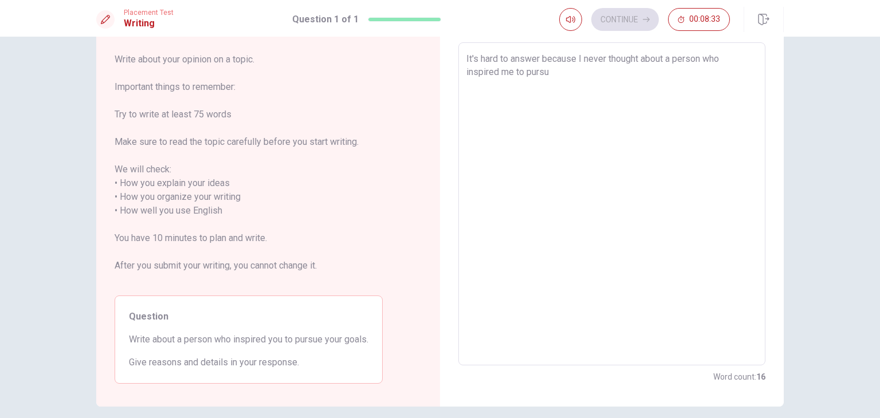
type textarea "It's hard to answer because I never thought about a person who inspired me to p…"
type textarea "x"
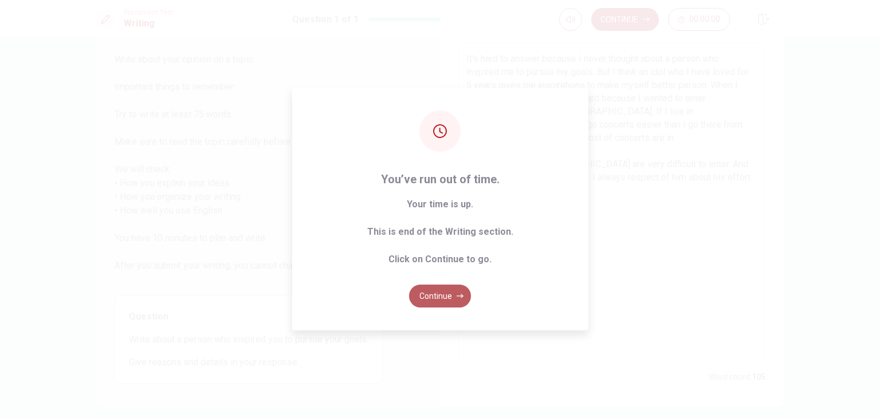
click at [451, 305] on button "Continue" at bounding box center [440, 296] width 62 height 23
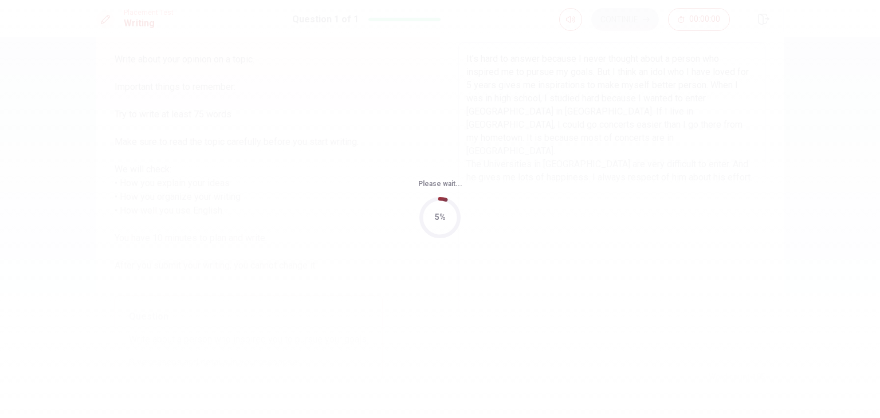
scroll to position [0, 0]
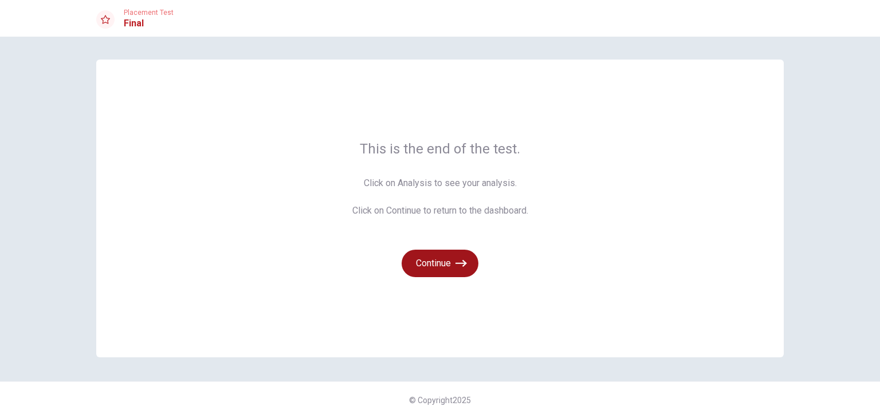
click at [456, 268] on icon "button" at bounding box center [461, 263] width 11 height 11
